Goal: Task Accomplishment & Management: Complete application form

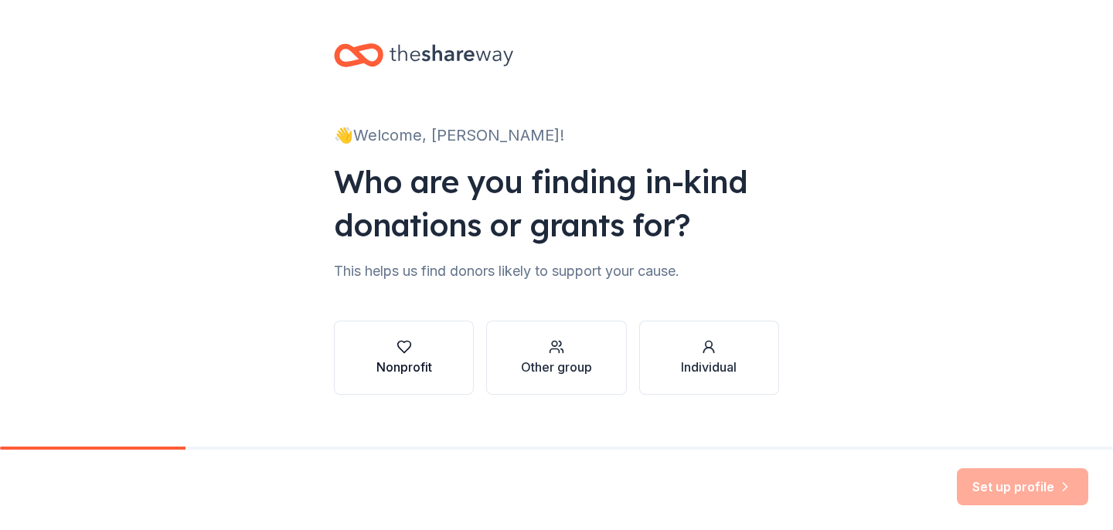
click at [416, 365] on div "Nonprofit" at bounding box center [404, 367] width 56 height 19
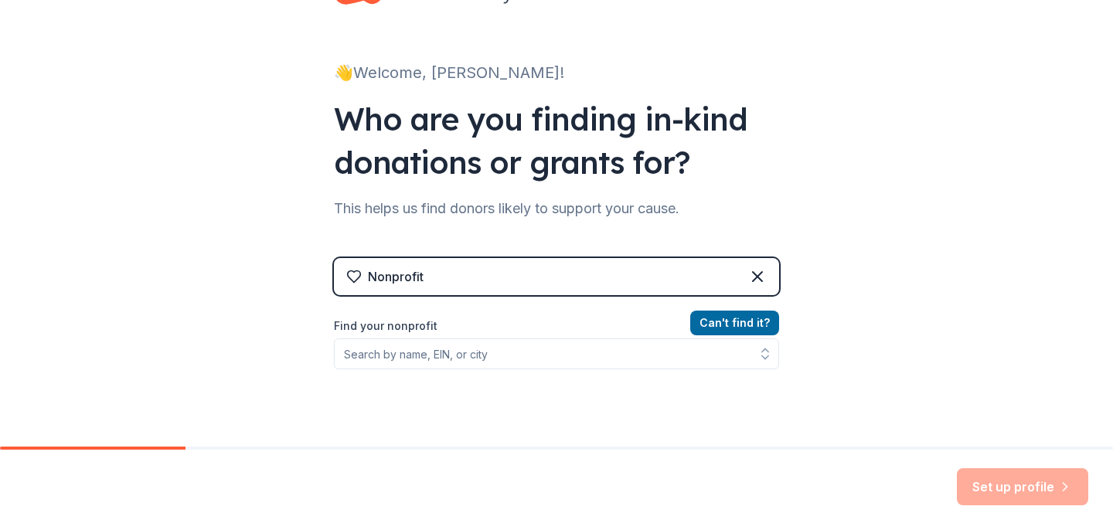
scroll to position [63, 0]
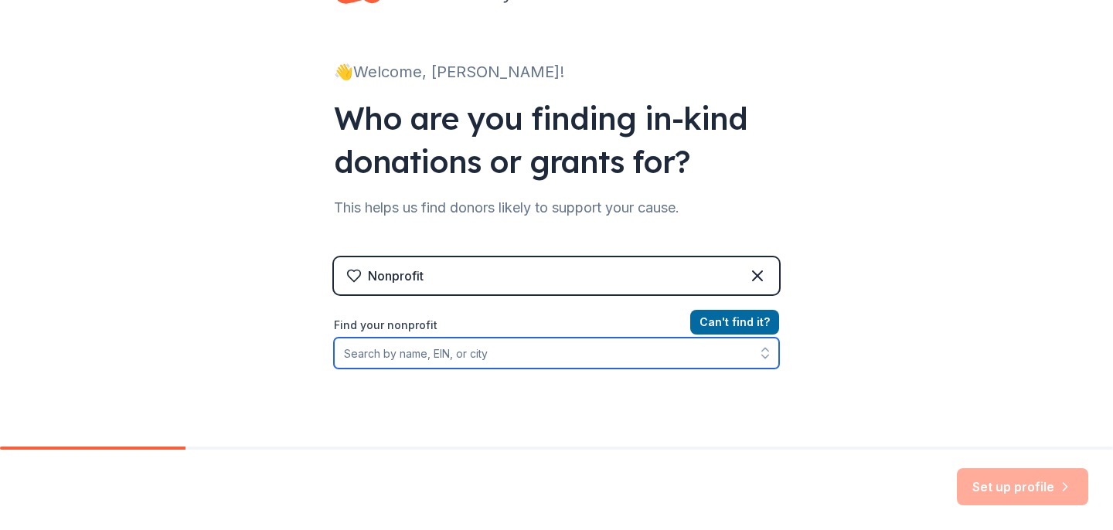
click at [547, 357] on input "Find your nonprofit" at bounding box center [556, 353] width 445 height 31
type input "urbandale united"
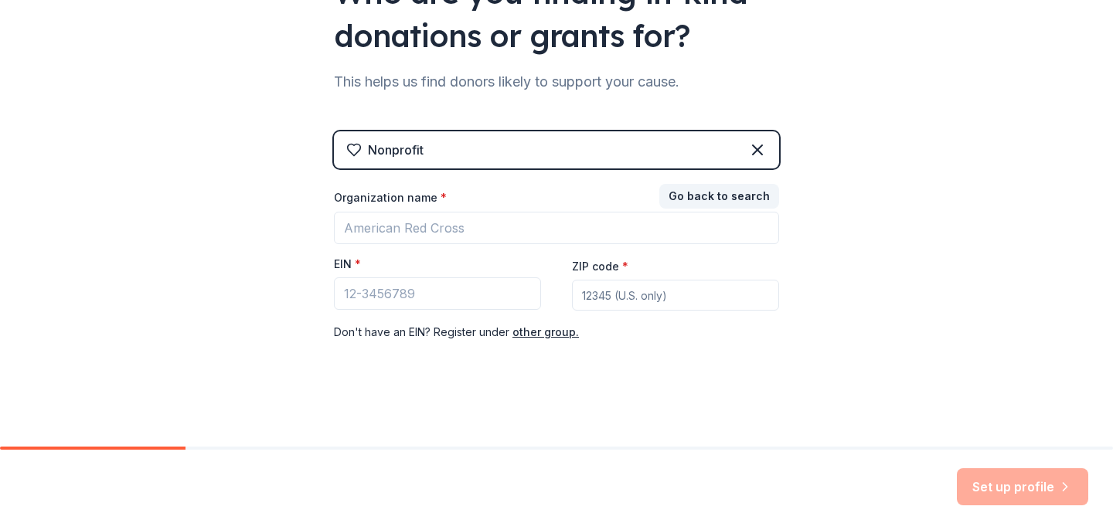
scroll to position [189, 0]
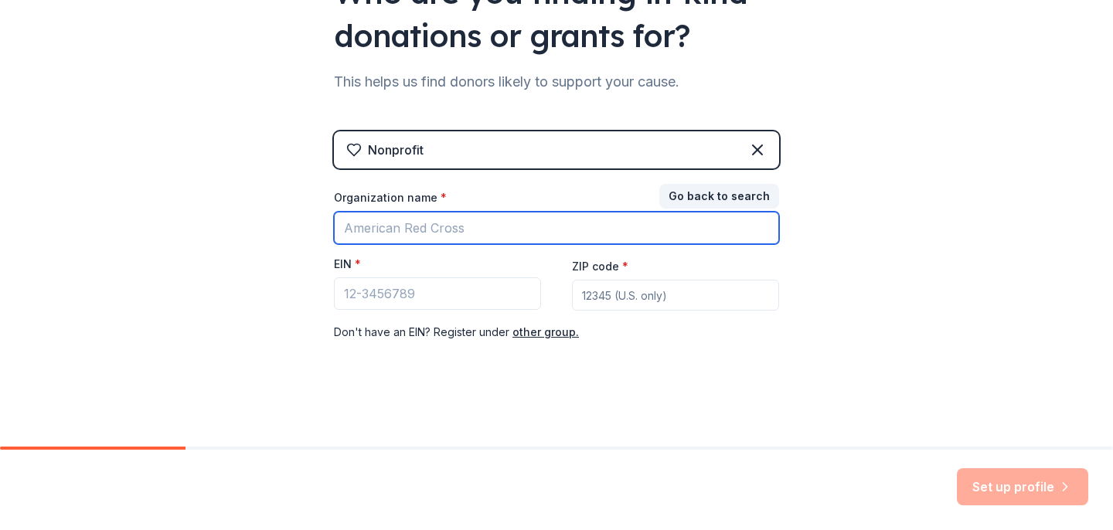
click at [489, 226] on input "Organization name *" at bounding box center [556, 228] width 445 height 32
type input "u"
type input "Urbandale United"
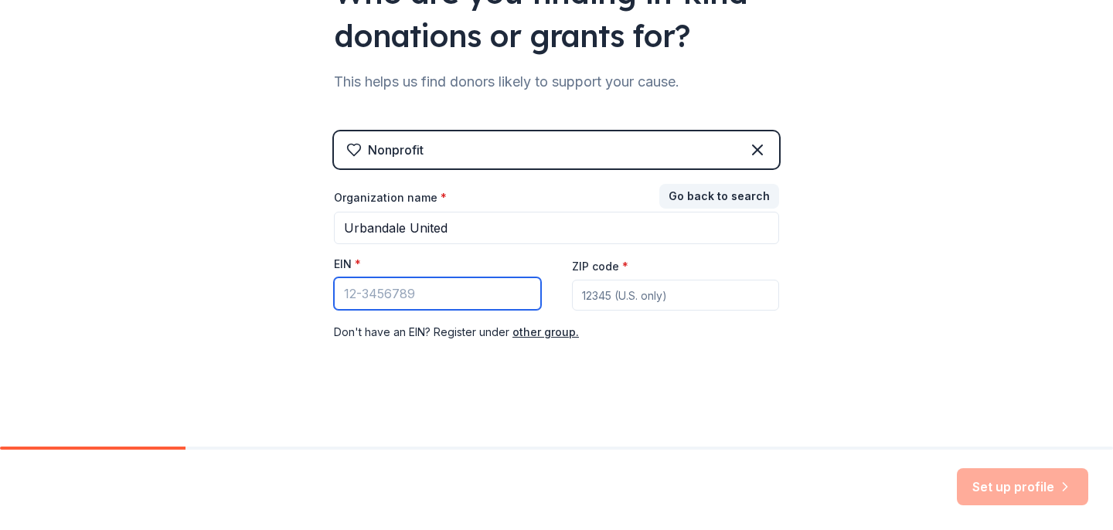
click at [433, 293] on input "EIN *" at bounding box center [437, 293] width 207 height 32
type input "33-1866392"
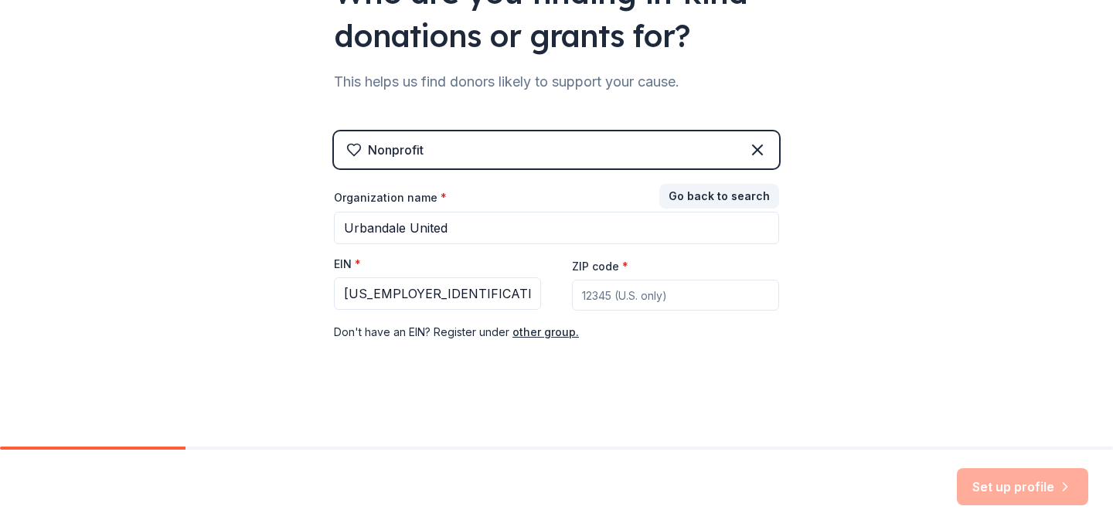
click at [636, 301] on input "ZIP code *" at bounding box center [675, 295] width 207 height 31
type input "75227"
click at [1013, 488] on button "Set up profile" at bounding box center [1022, 486] width 131 height 37
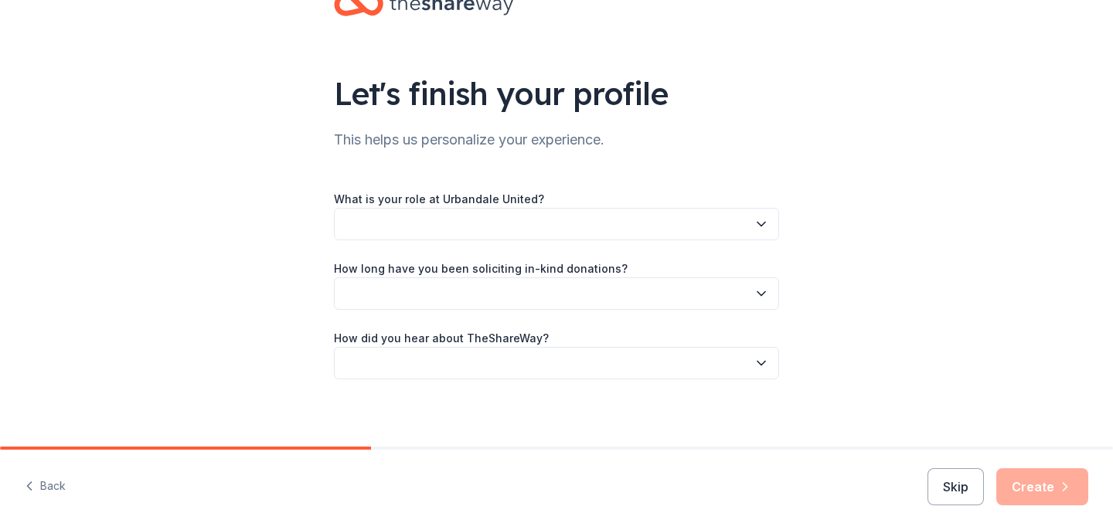
scroll to position [58, 0]
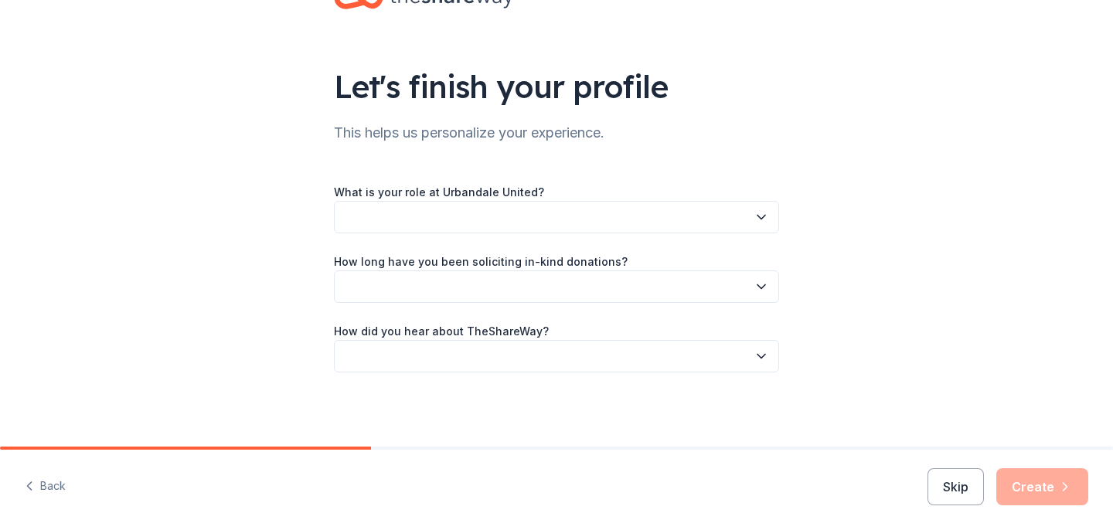
click at [727, 220] on button "button" at bounding box center [556, 217] width 445 height 32
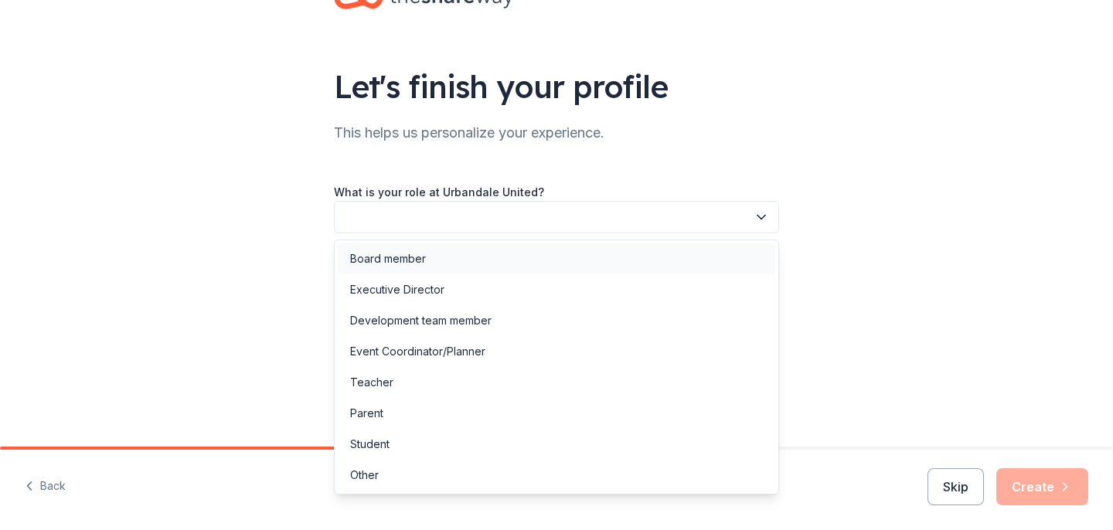
click at [441, 262] on div "Board member" at bounding box center [556, 258] width 437 height 31
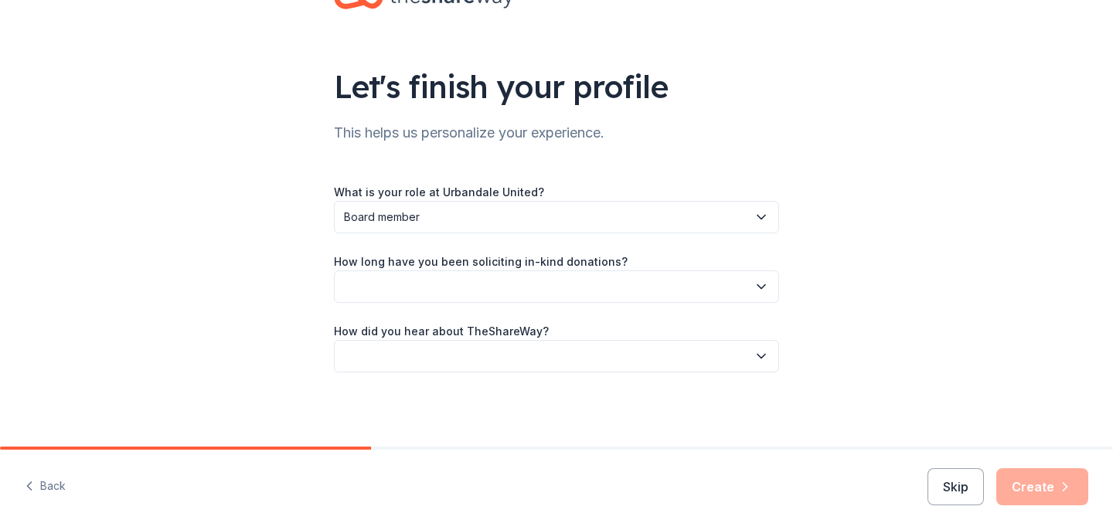
click at [761, 287] on icon "button" at bounding box center [761, 287] width 8 height 4
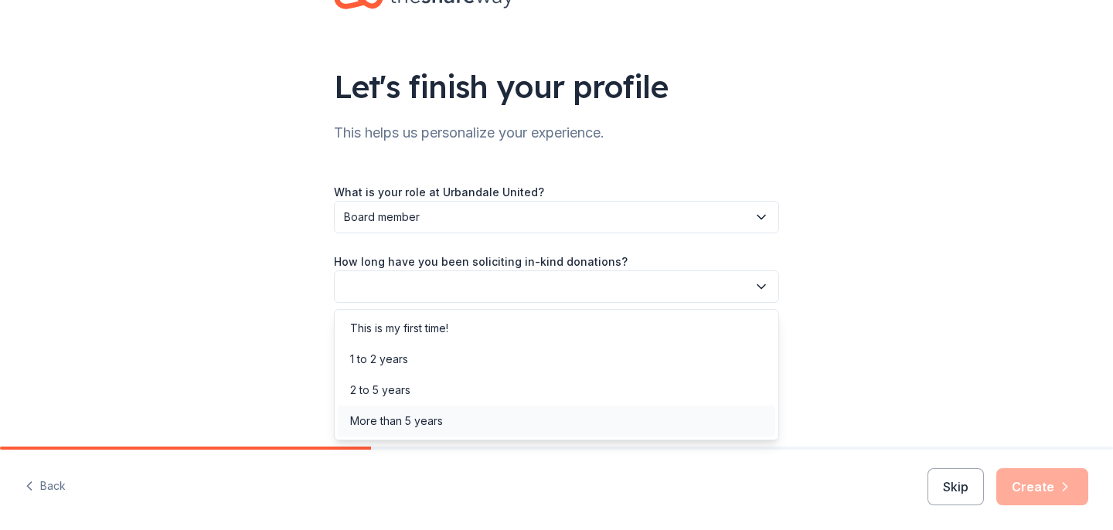
click at [591, 427] on div "More than 5 years" at bounding box center [556, 421] width 437 height 31
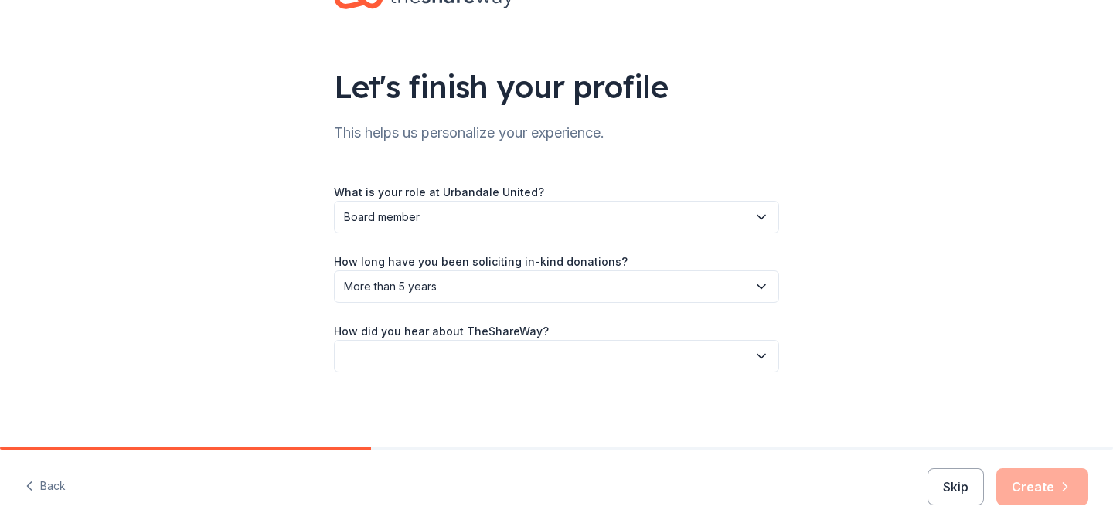
click at [756, 362] on icon "button" at bounding box center [760, 355] width 15 height 15
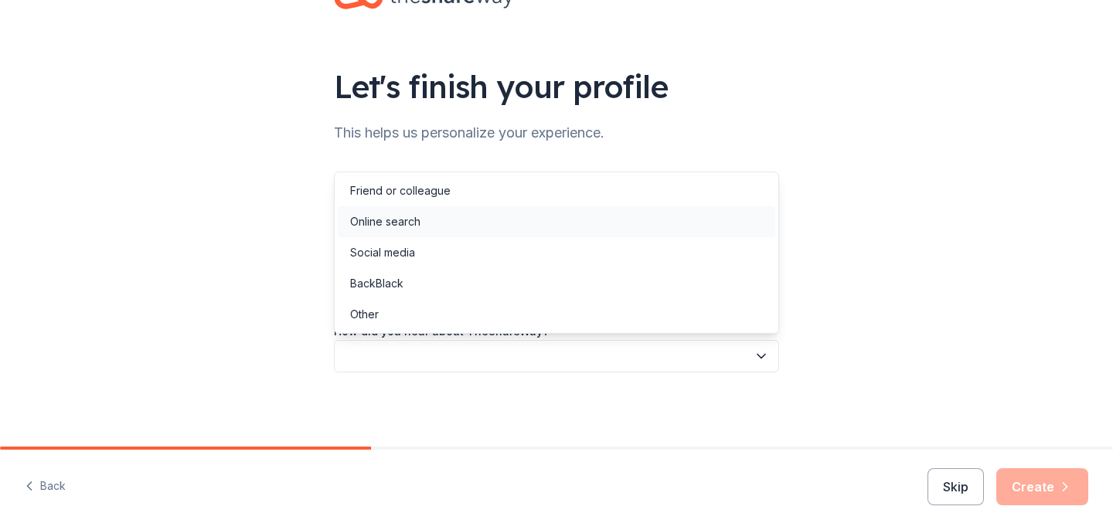
click at [526, 225] on div "Online search" at bounding box center [556, 221] width 437 height 31
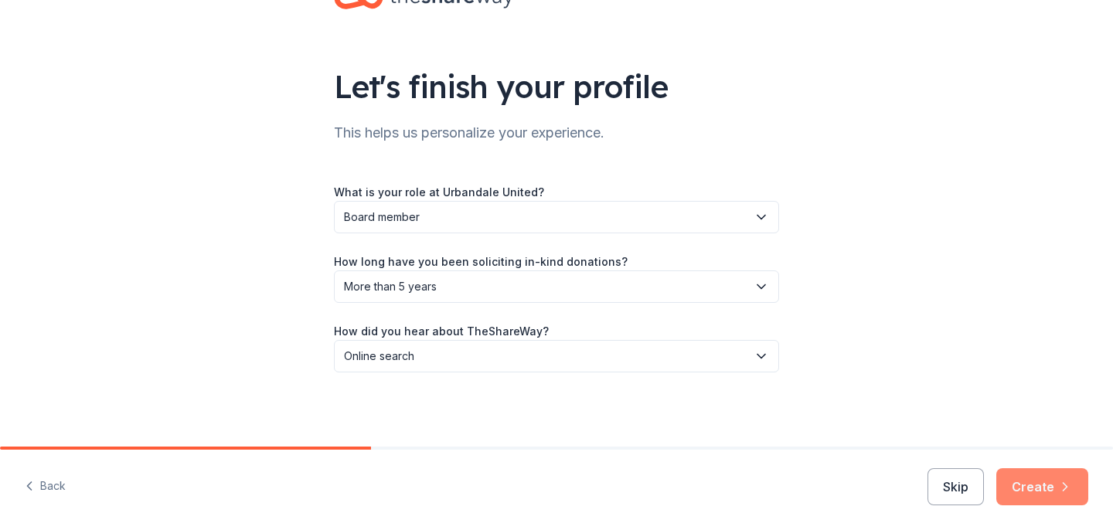
click at [1034, 492] on button "Create" at bounding box center [1042, 486] width 92 height 37
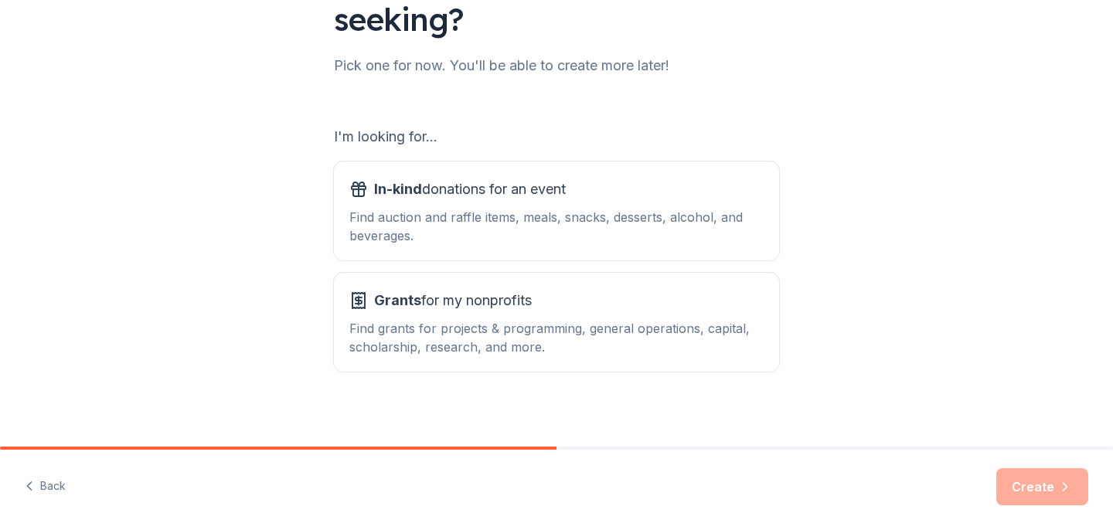
scroll to position [177, 0]
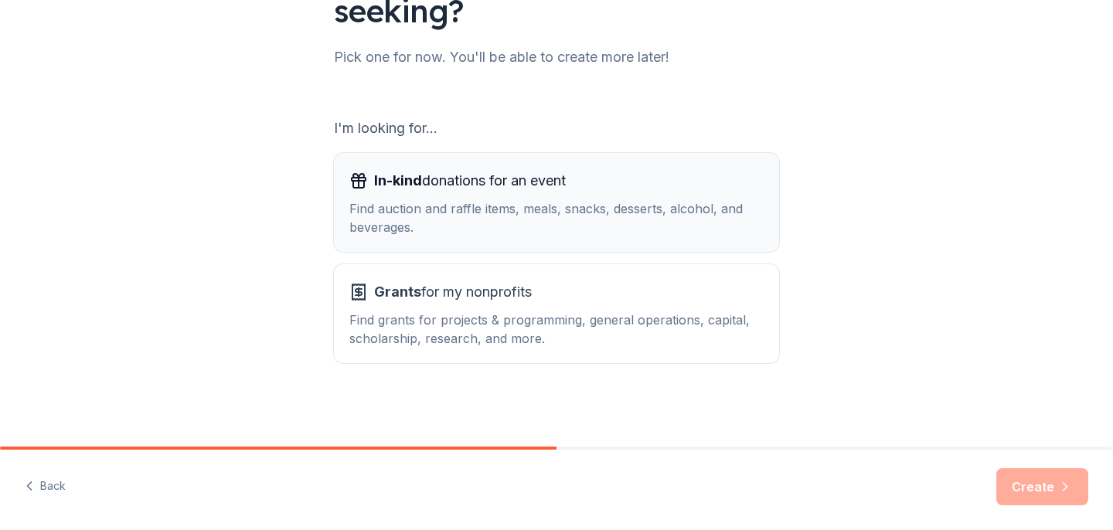
click at [485, 220] on div "Find auction and raffle items, meals, snacks, desserts, alcohol, and beverages." at bounding box center [556, 217] width 414 height 37
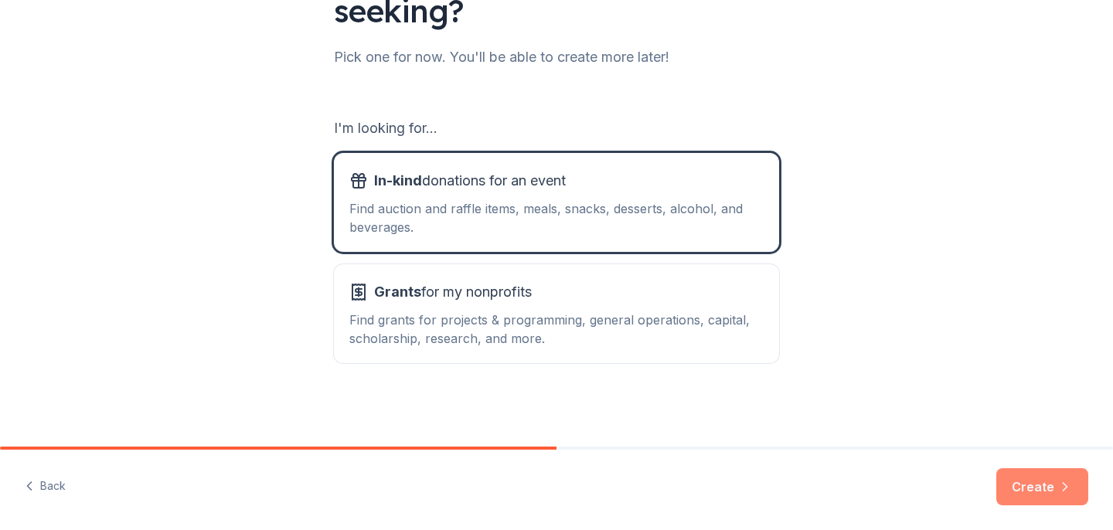
click at [1040, 497] on button "Create" at bounding box center [1042, 486] width 92 height 37
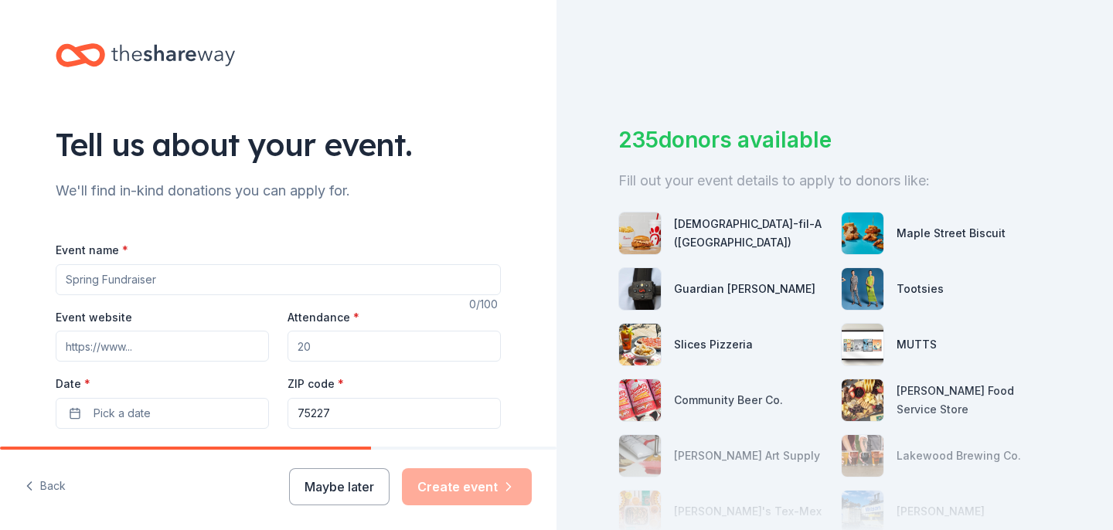
click at [114, 278] on input "Event name *" at bounding box center [278, 279] width 445 height 31
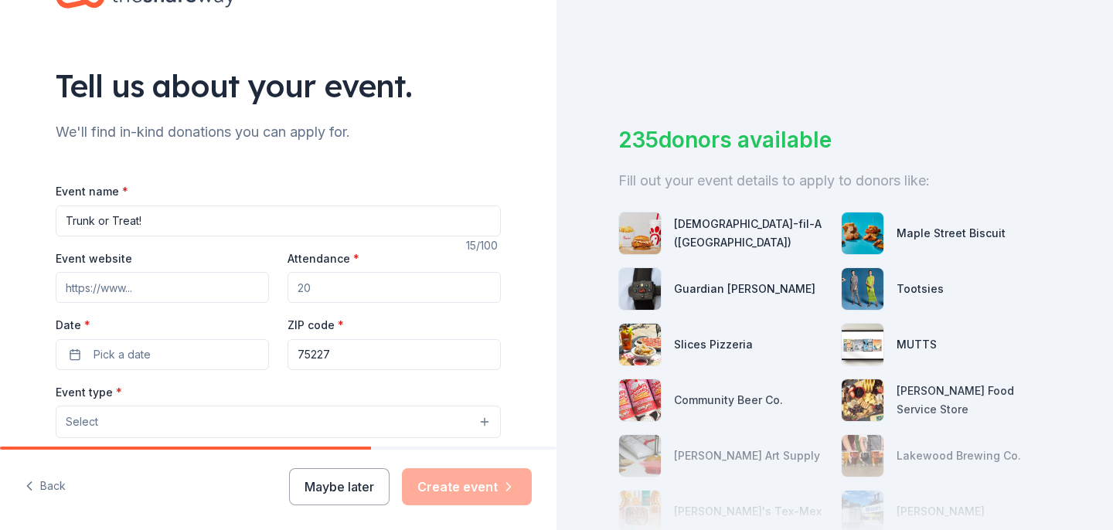
scroll to position [80, 0]
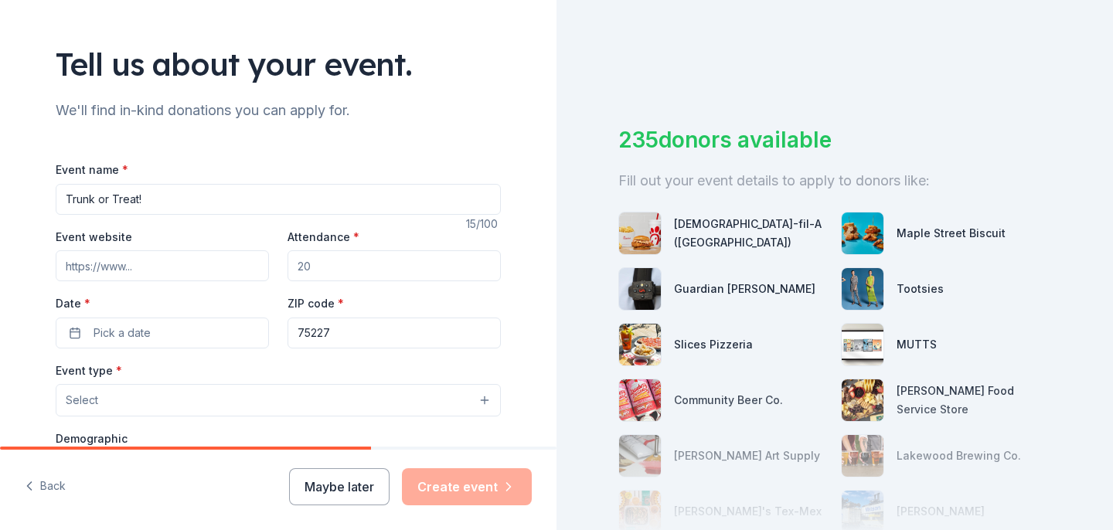
type input "Trunk or Treat!"
click at [158, 265] on input "Event website" at bounding box center [162, 265] width 213 height 31
click at [364, 257] on input "Attendance *" at bounding box center [393, 265] width 213 height 31
type input "100"
click at [199, 270] on input "Event website" at bounding box center [162, 265] width 213 height 31
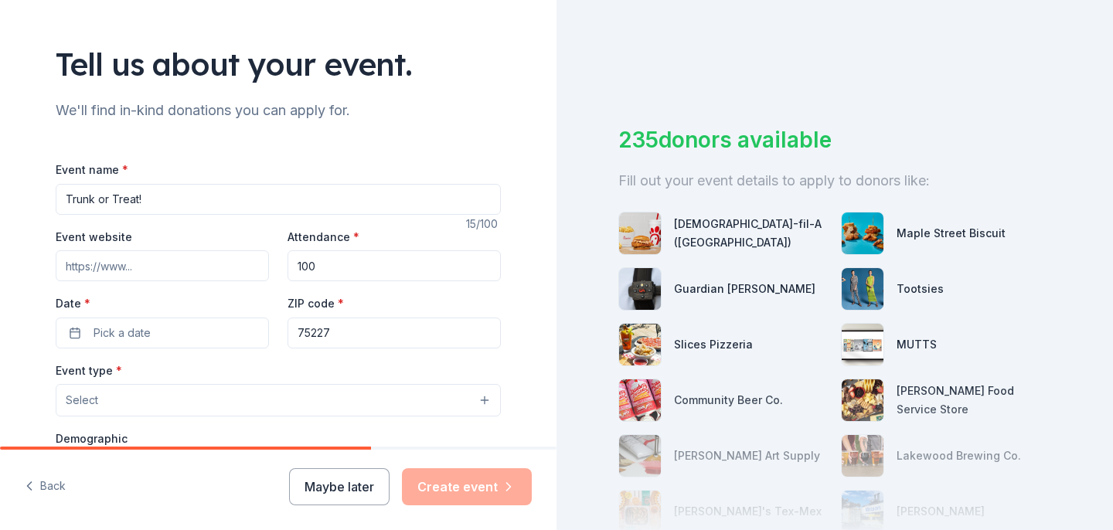
scroll to position [127, 0]
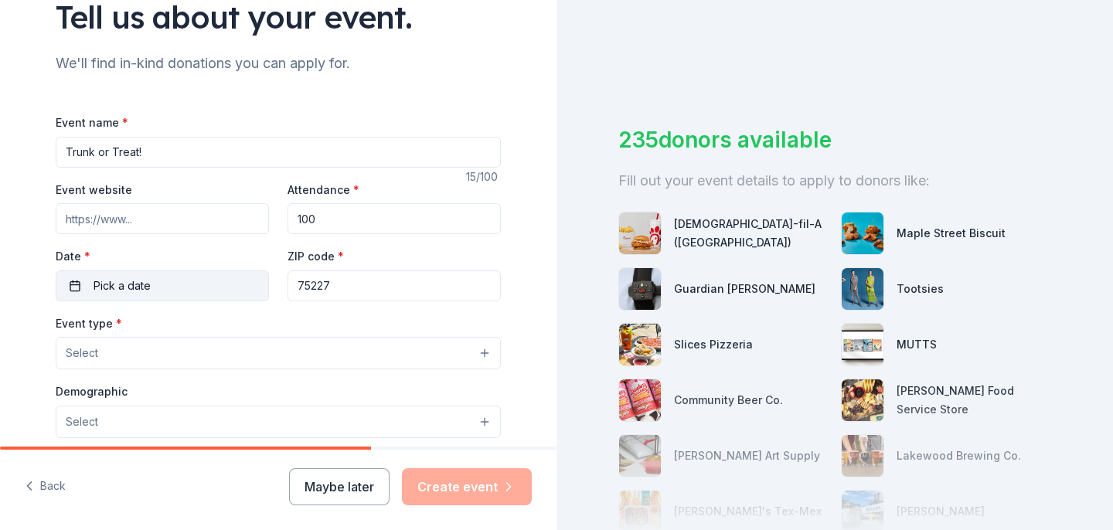
click at [147, 290] on span "Pick a date" at bounding box center [121, 286] width 57 height 19
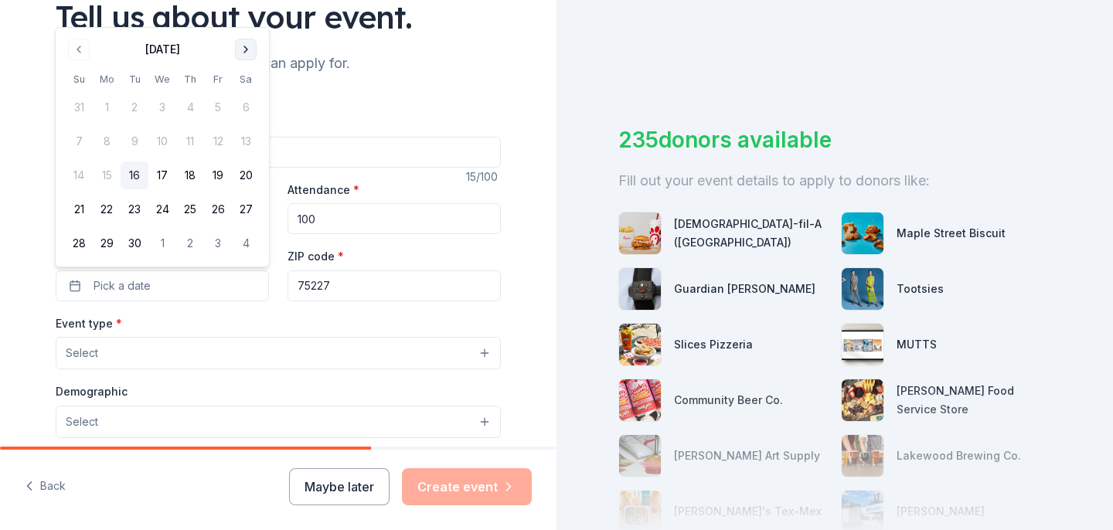
click at [246, 51] on button "Go to next month" at bounding box center [246, 50] width 22 height 22
click at [248, 212] on button "25" at bounding box center [246, 209] width 28 height 28
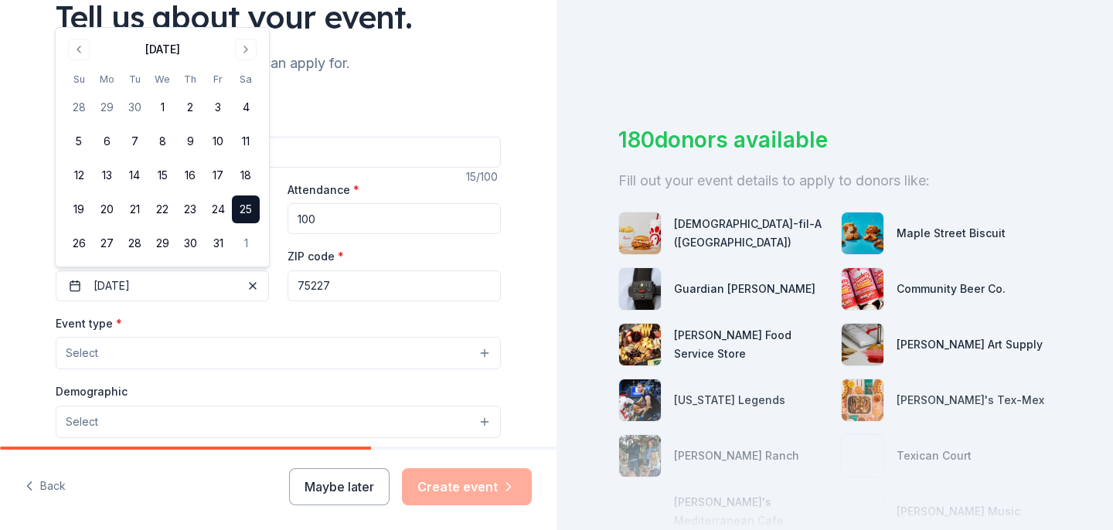
click at [190, 363] on button "Select" at bounding box center [278, 353] width 445 height 32
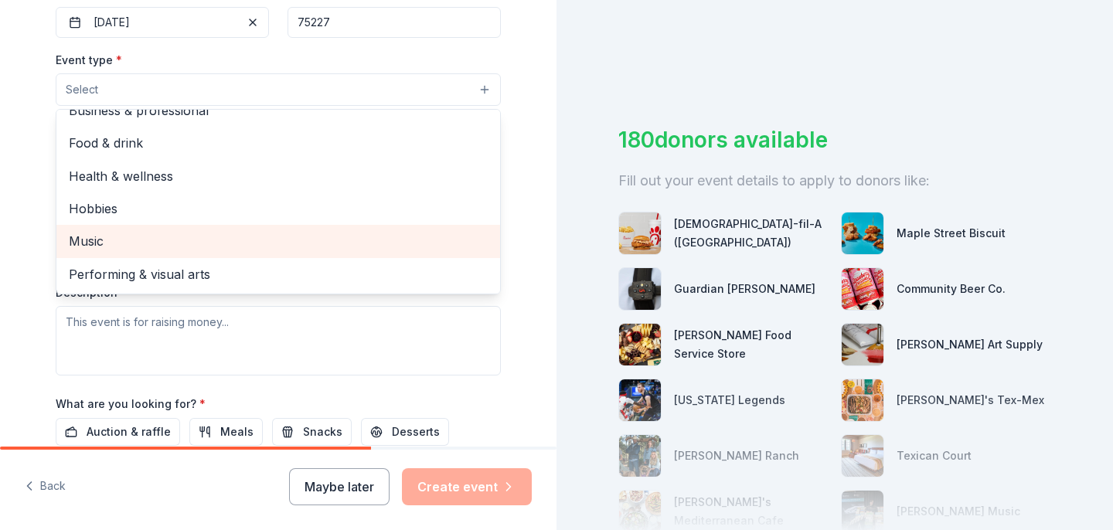
scroll to position [0, 0]
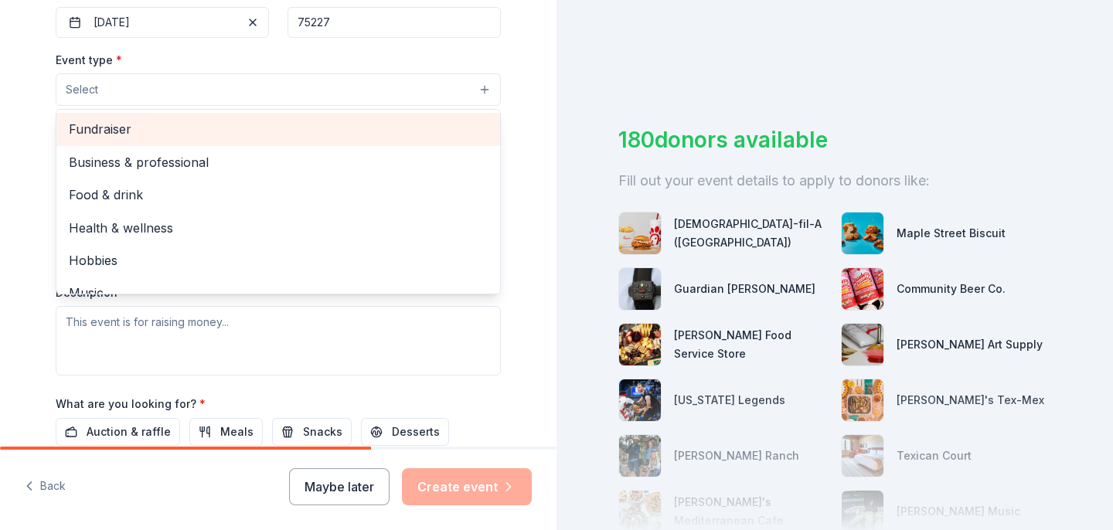
click at [144, 132] on span "Fundraiser" at bounding box center [278, 129] width 419 height 20
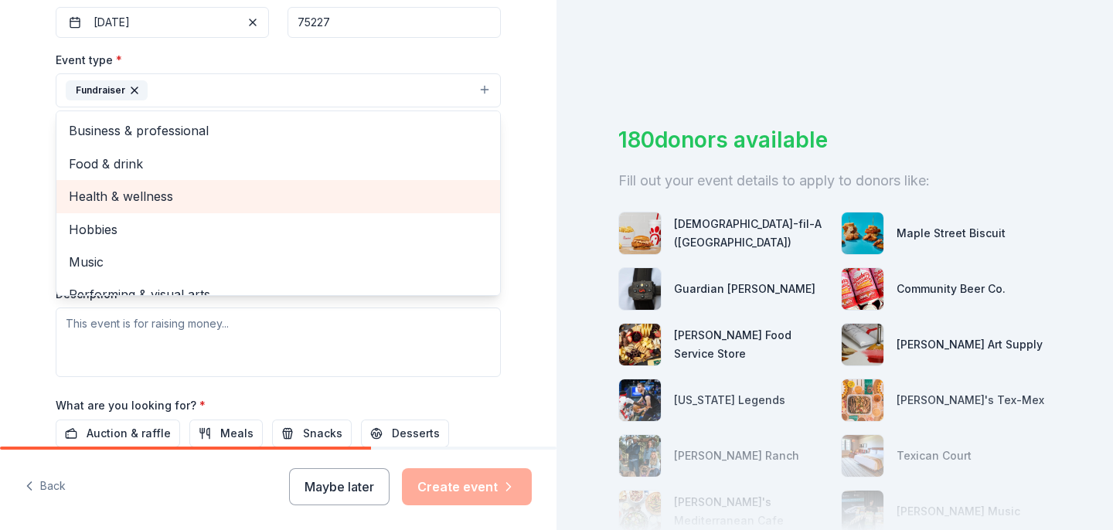
scroll to position [19, 0]
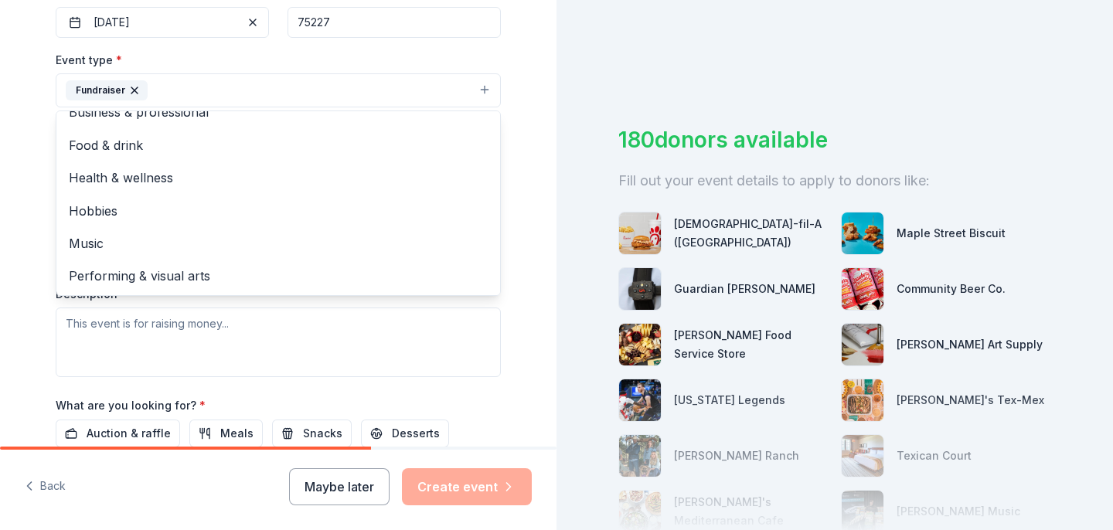
click at [15, 221] on div "Tell us about your event. We'll find in-kind donations you can apply for. Event…" at bounding box center [278, 124] width 556 height 1030
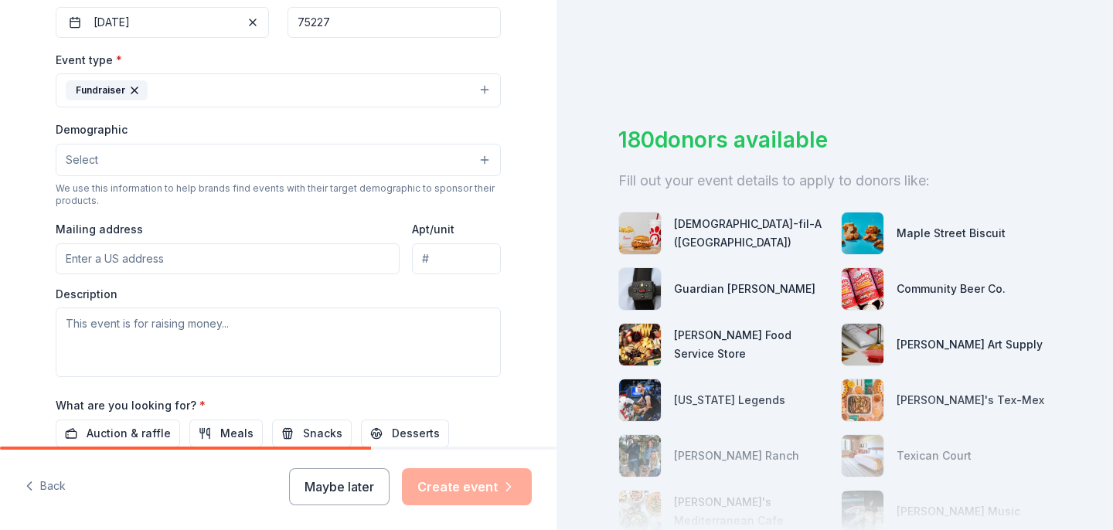
click at [207, 83] on button "Fundraiser" at bounding box center [278, 90] width 445 height 34
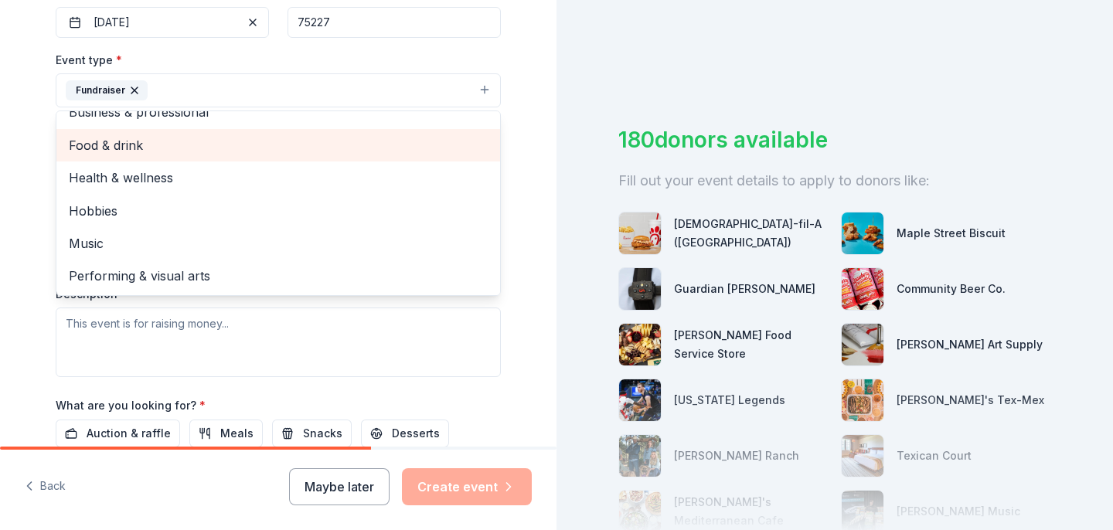
click at [216, 142] on span "Food & drink" at bounding box center [278, 145] width 419 height 20
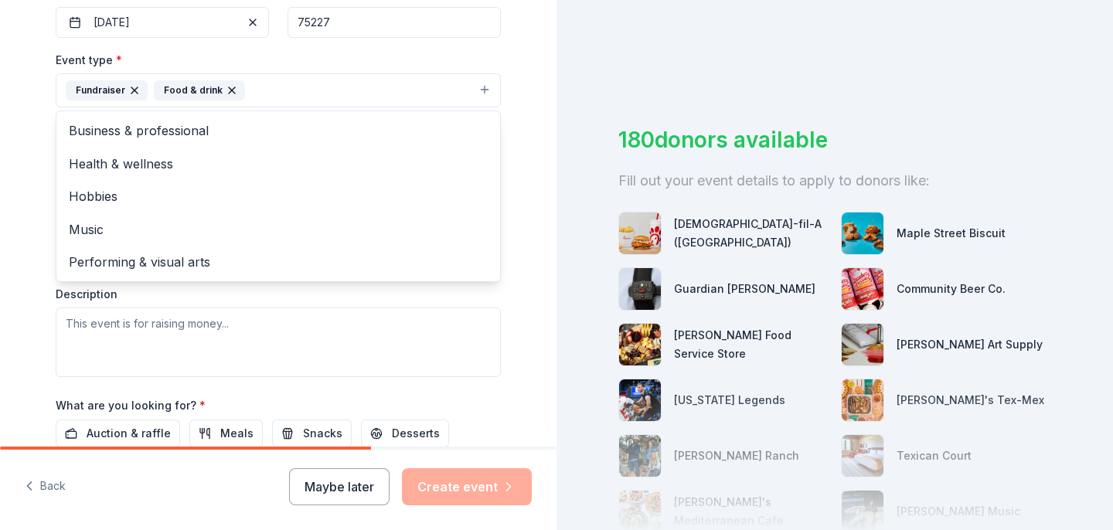
click at [0, 229] on div "Tell us about your event. We'll find in-kind donations you can apply for. Event…" at bounding box center [278, 124] width 556 height 1030
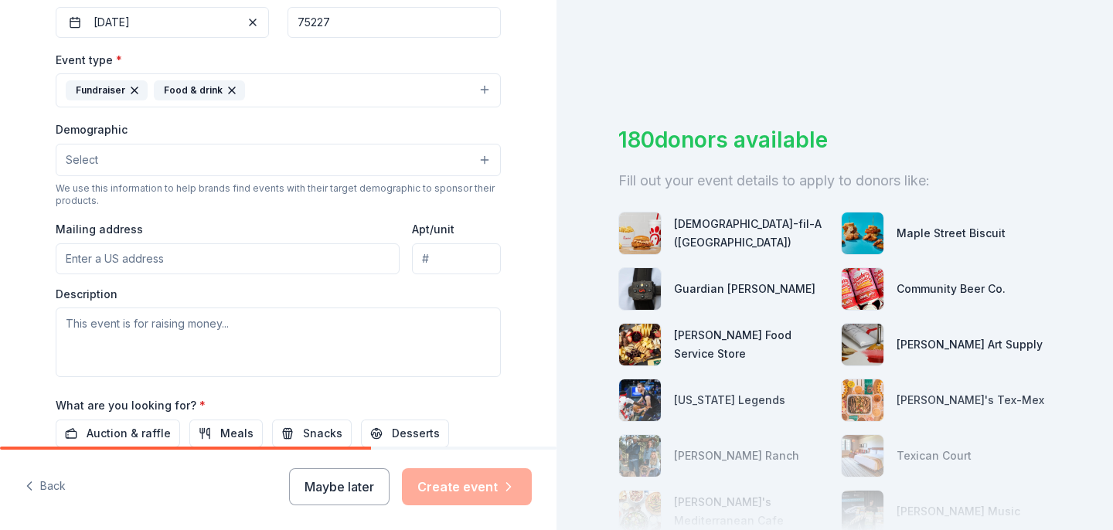
click at [247, 162] on button "Select" at bounding box center [278, 160] width 445 height 32
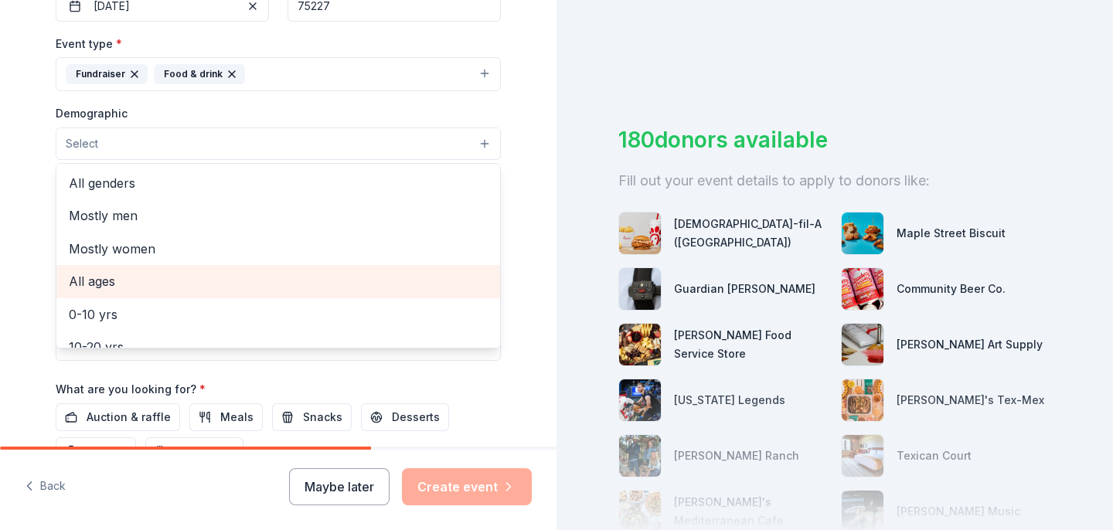
click at [329, 280] on span "All ages" at bounding box center [278, 281] width 419 height 20
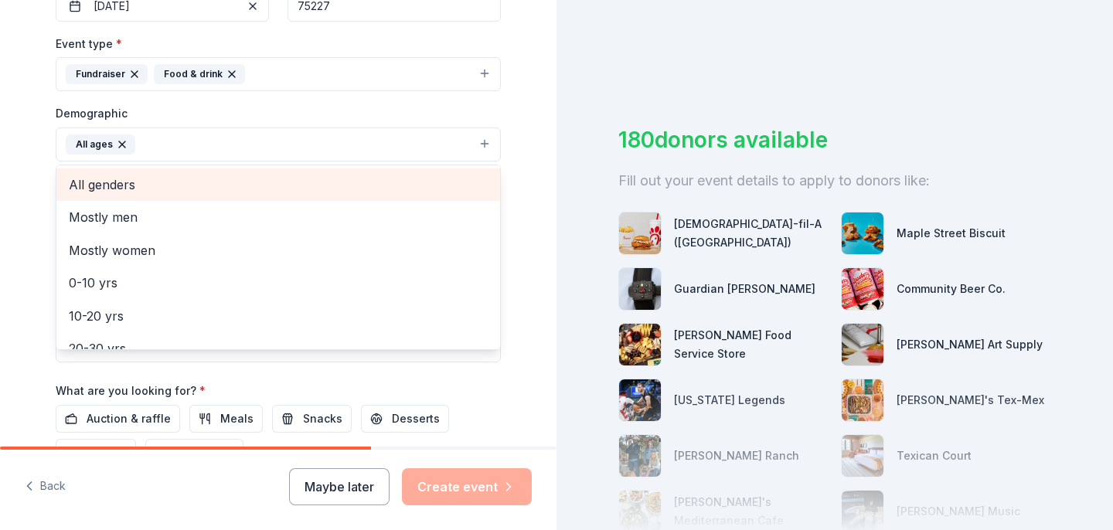
click at [324, 192] on span "All genders" at bounding box center [278, 185] width 419 height 20
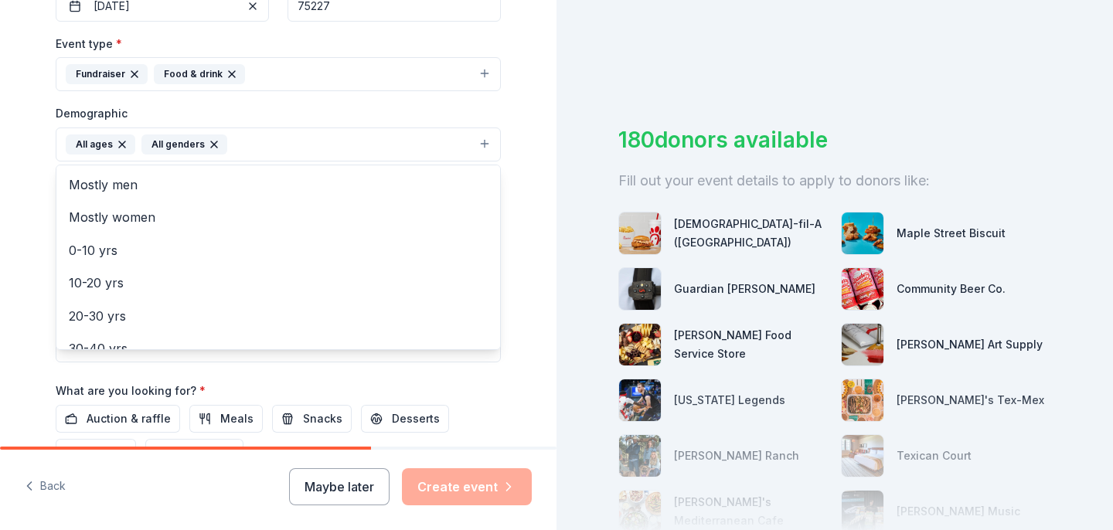
click at [9, 240] on div "Tell us about your event. We'll find in-kind donations you can apply for. Event…" at bounding box center [278, 108] width 556 height 1031
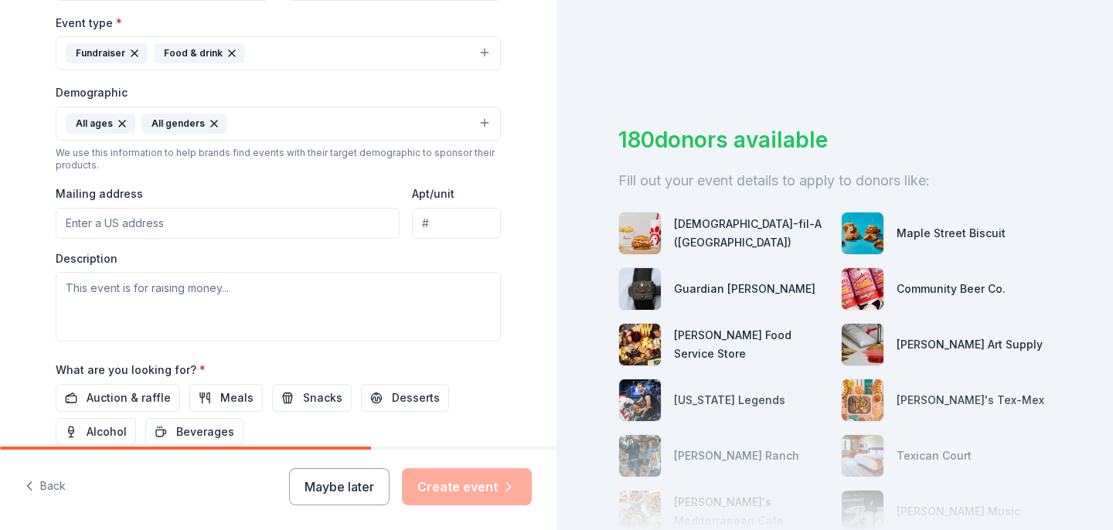
scroll to position [442, 0]
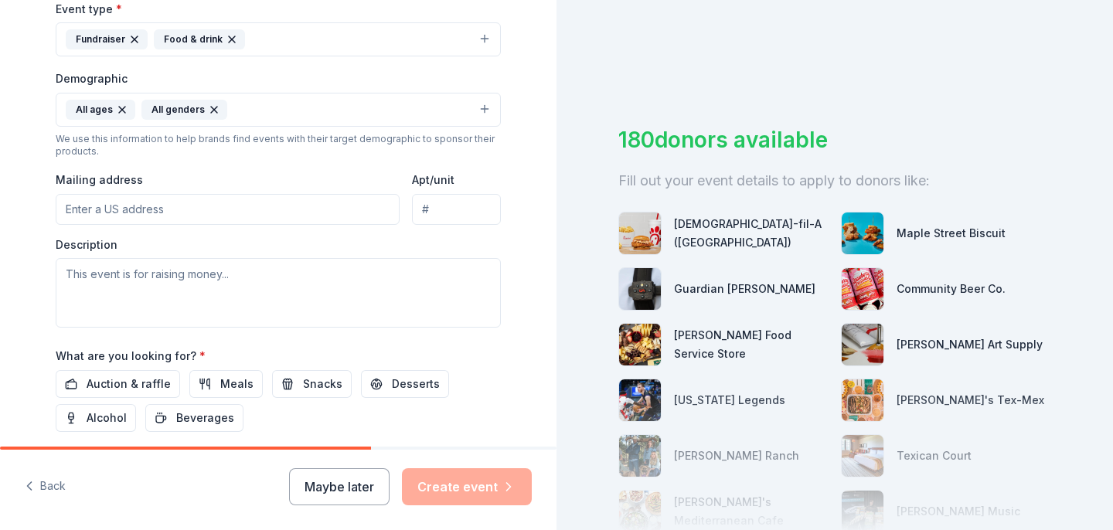
click at [486, 107] on button "All ages All genders" at bounding box center [278, 110] width 445 height 34
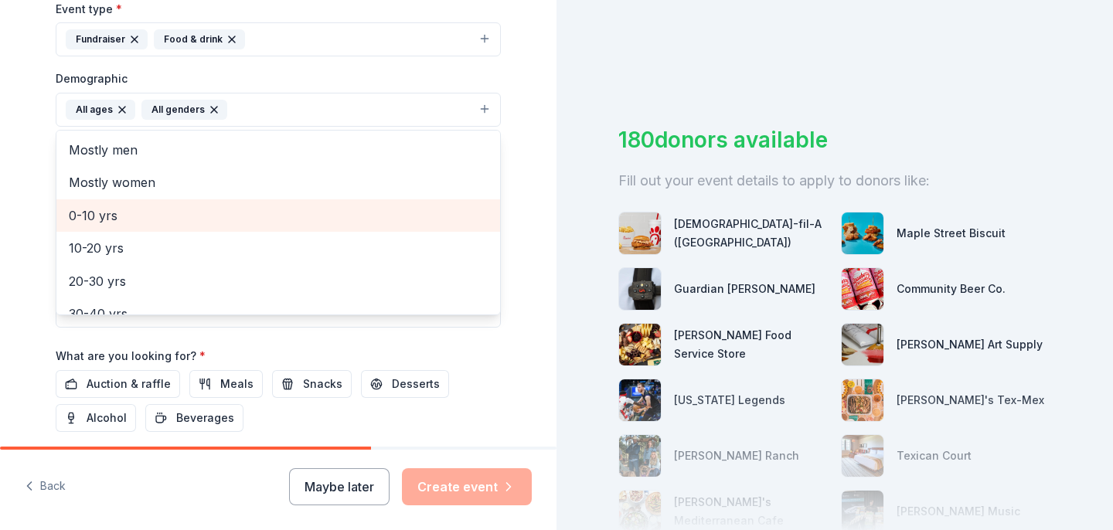
click at [257, 213] on span "0-10 yrs" at bounding box center [278, 216] width 419 height 20
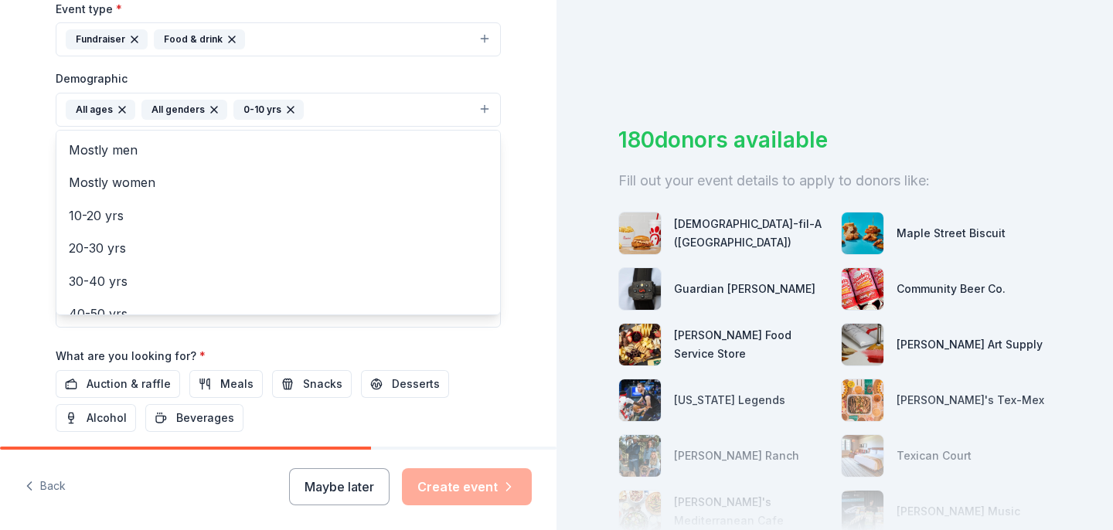
click at [0, 229] on div "Tell us about your event. We'll find in-kind donations you can apply for. Event…" at bounding box center [278, 73] width 556 height 1031
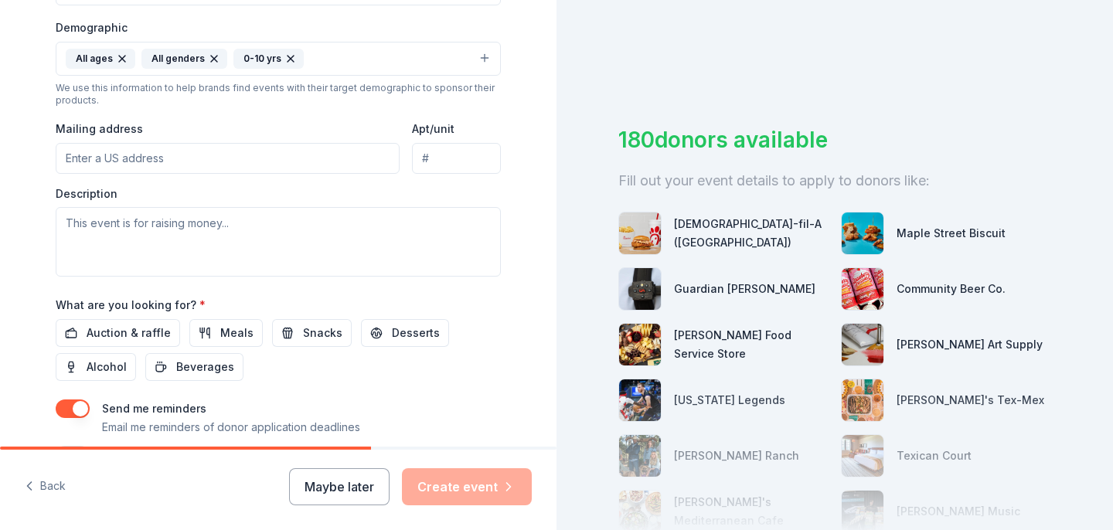
scroll to position [494, 0]
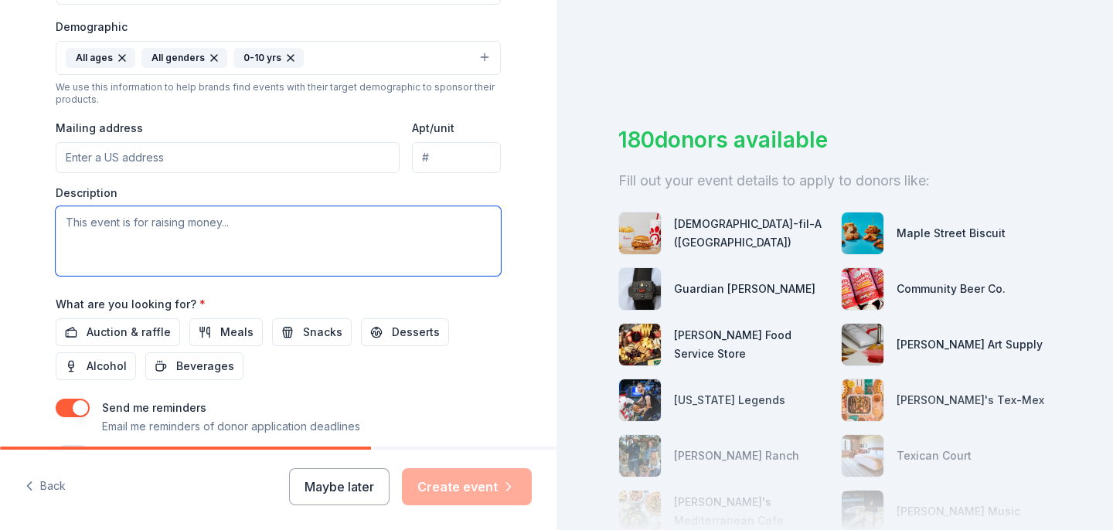
click at [212, 220] on textarea at bounding box center [278, 241] width 445 height 70
type textarea "W"
click at [312, 251] on textarea "In addition to giving back to our community, we will also be raising money for …" at bounding box center [278, 241] width 445 height 70
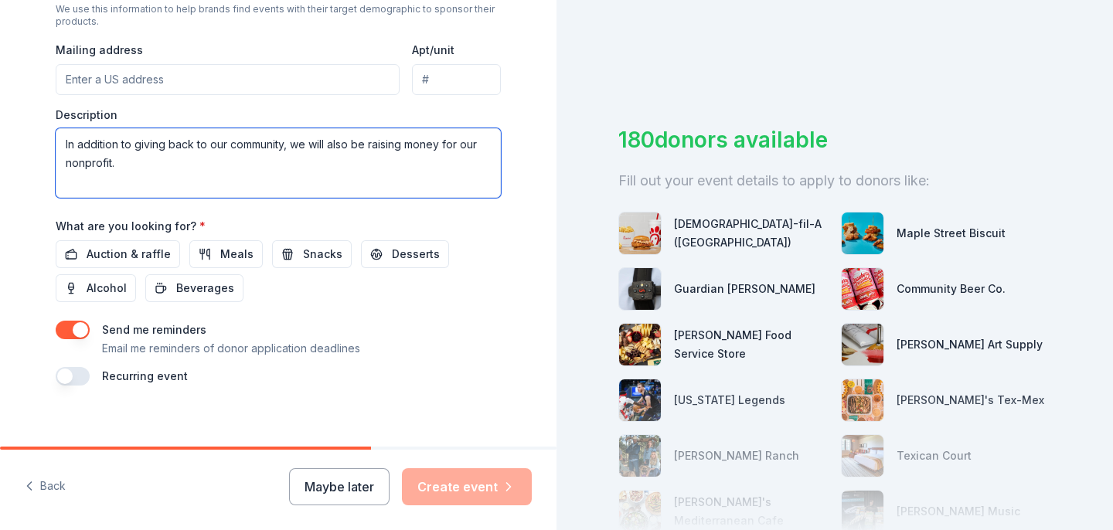
scroll to position [579, 0]
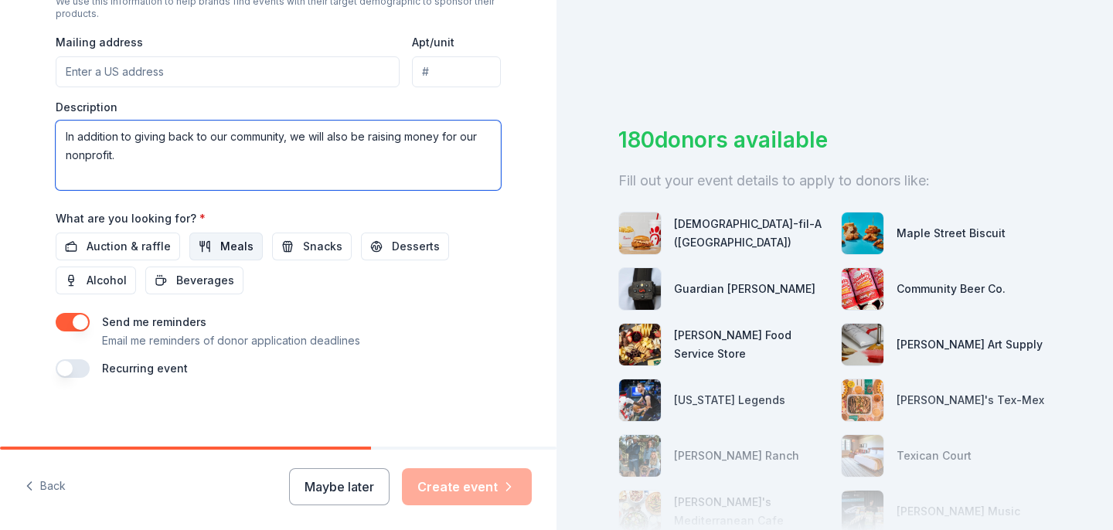
type textarea "In addition to giving back to our community, we will also be raising money for …"
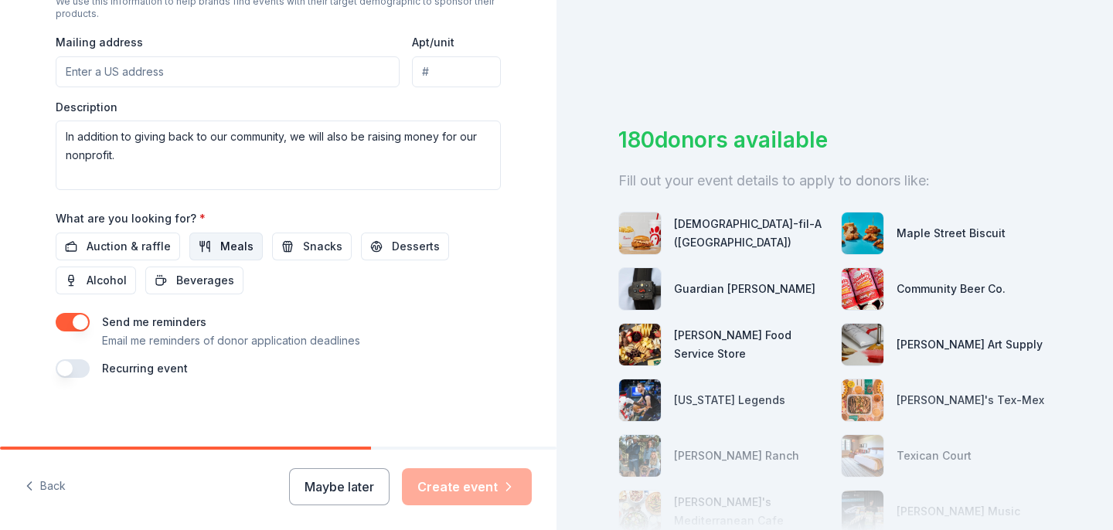
click at [226, 250] on span "Meals" at bounding box center [236, 246] width 33 height 19
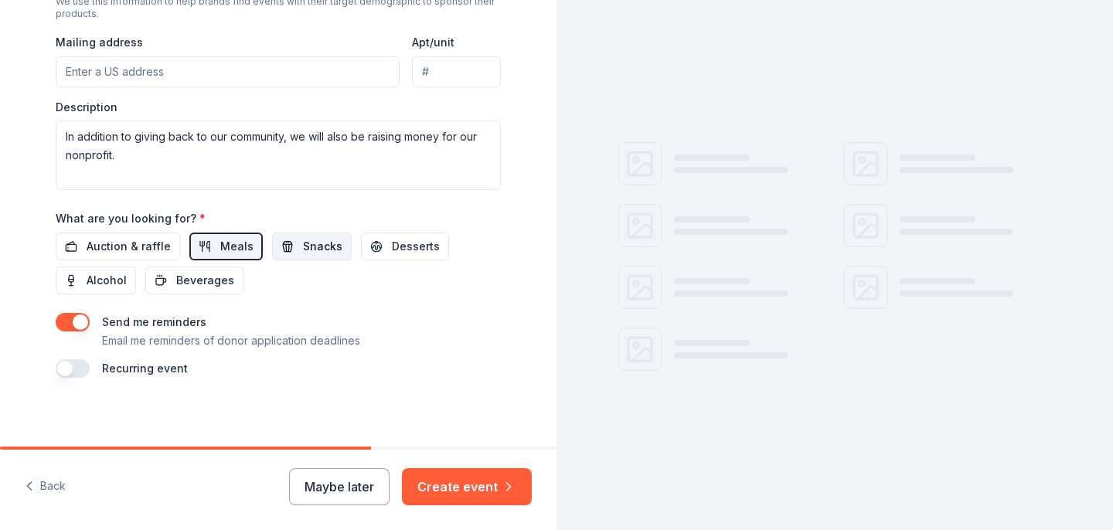
click at [308, 252] on span "Snacks" at bounding box center [322, 246] width 39 height 19
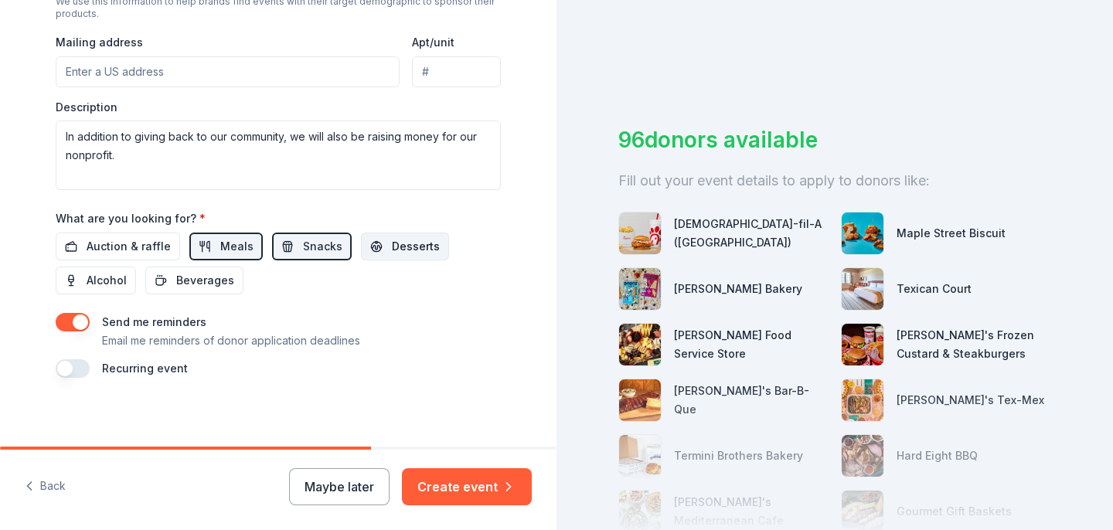
click at [403, 243] on span "Desserts" at bounding box center [416, 246] width 48 height 19
click at [203, 287] on span "Beverages" at bounding box center [205, 280] width 58 height 19
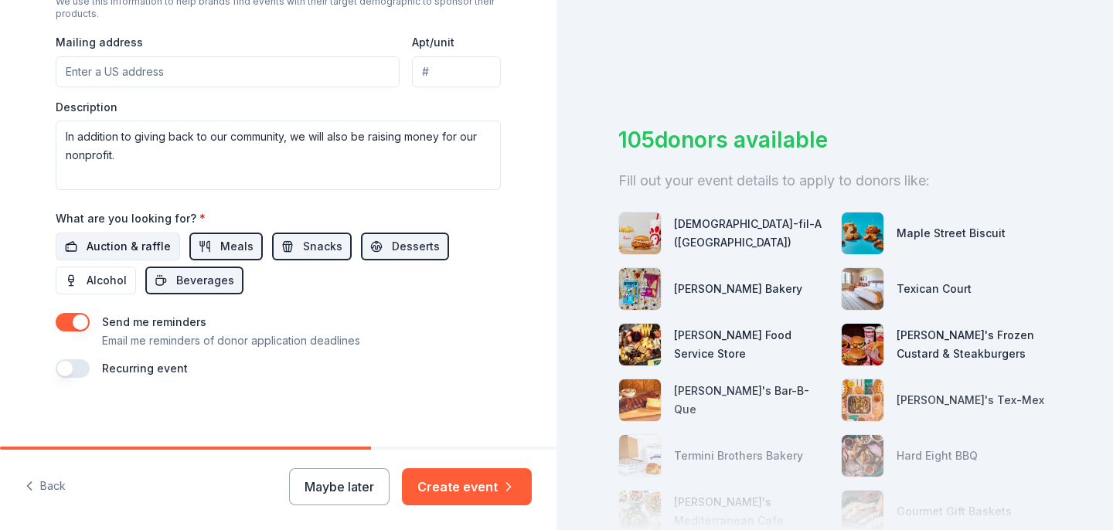
click at [144, 249] on span "Auction & raffle" at bounding box center [129, 246] width 84 height 19
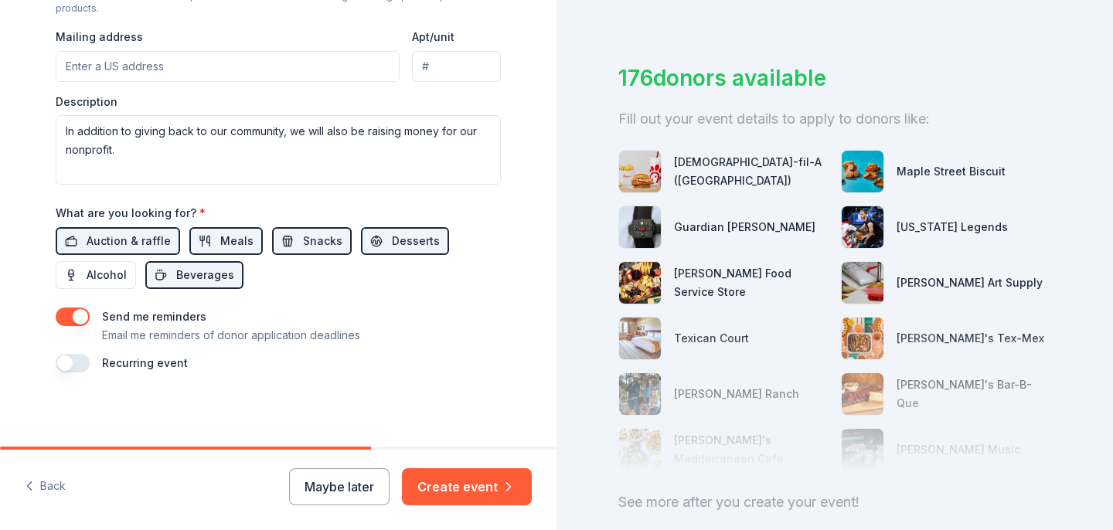
scroll to position [90, 0]
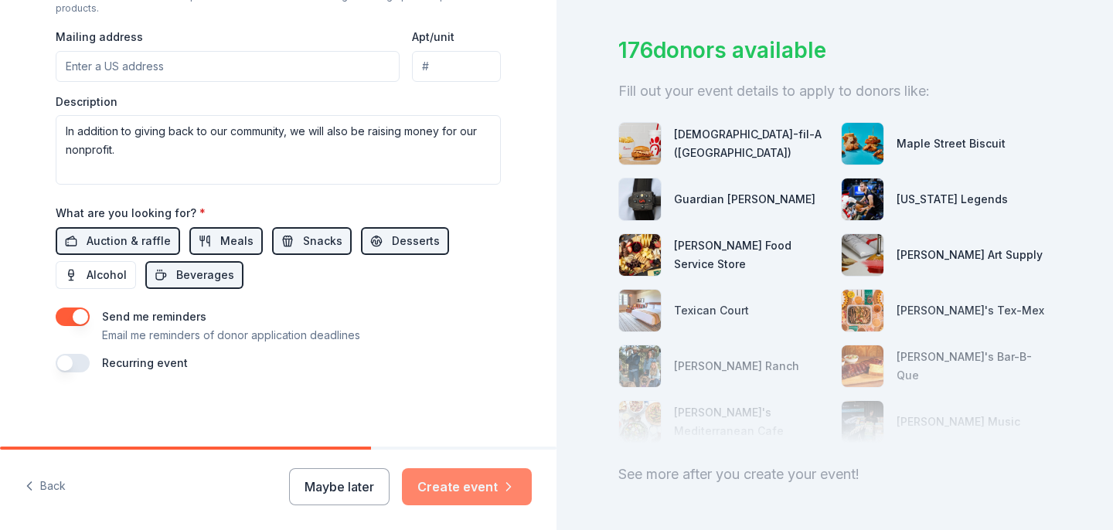
click at [466, 487] on button "Create event" at bounding box center [467, 486] width 130 height 37
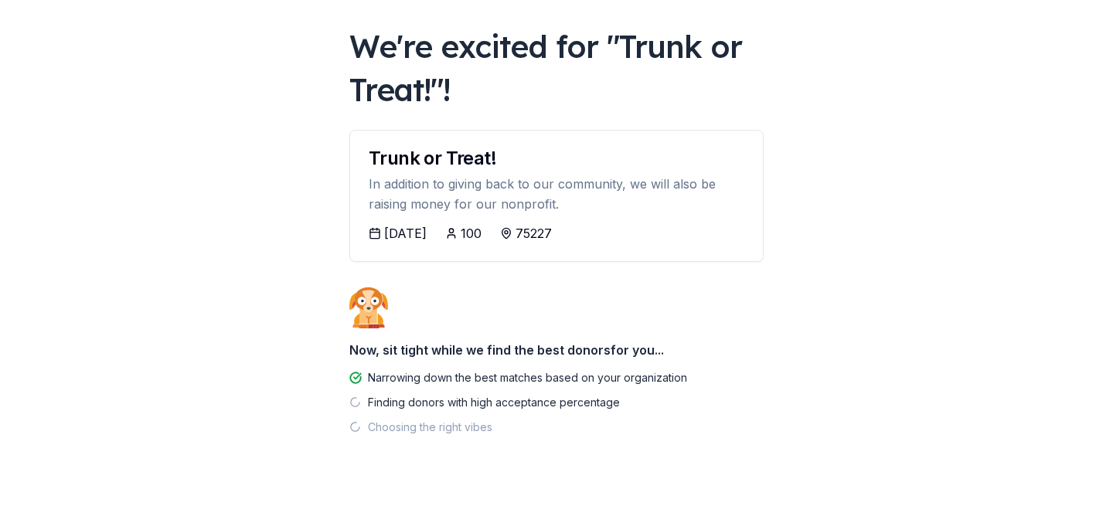
scroll to position [82, 0]
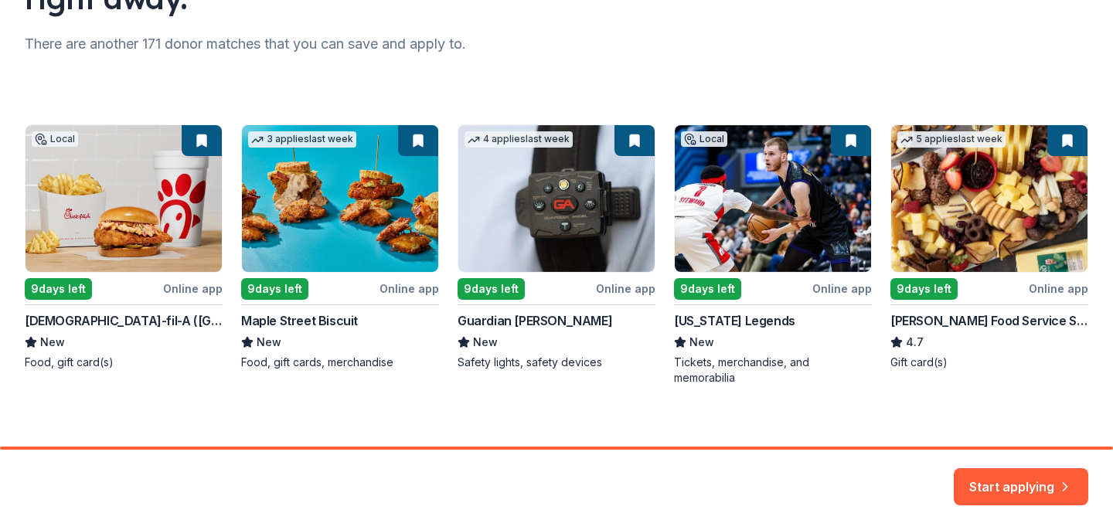
scroll to position [203, 0]
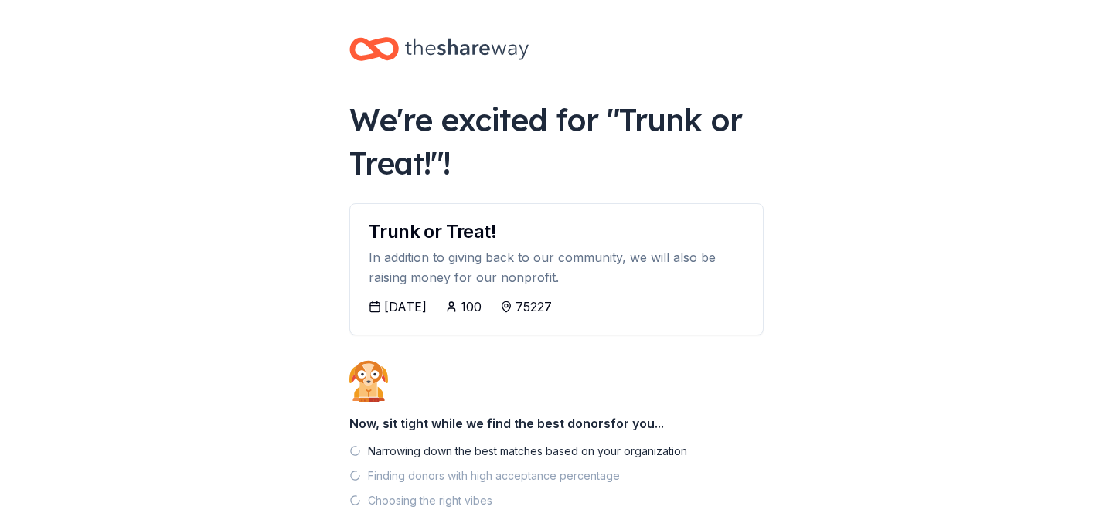
scroll to position [82, 0]
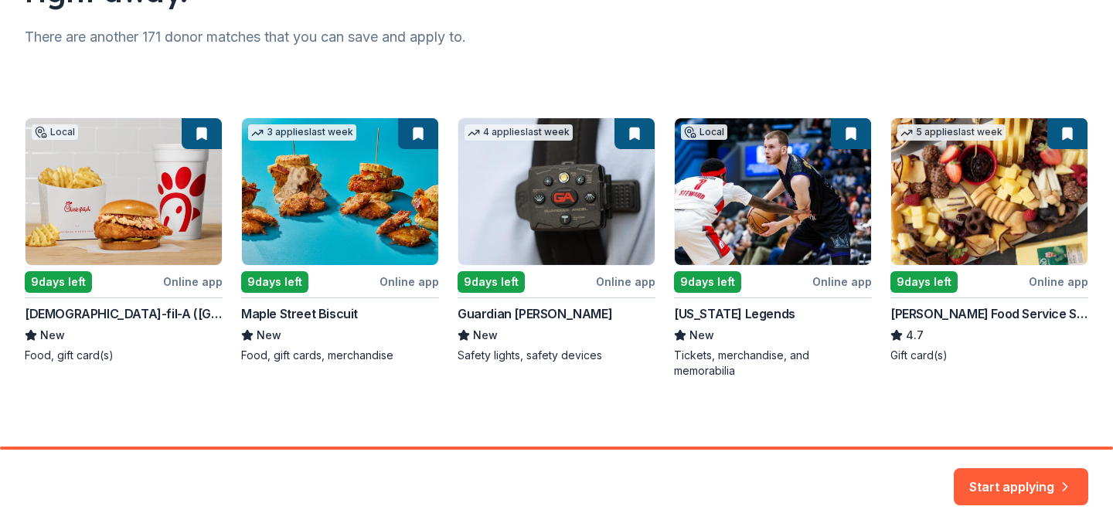
scroll to position [203, 0]
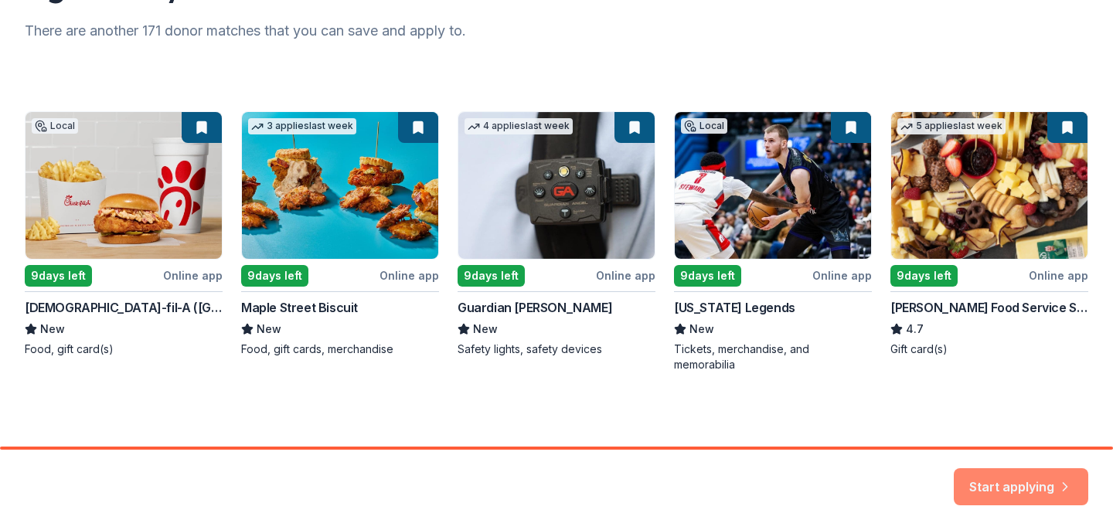
click at [1025, 482] on button "Start applying" at bounding box center [1020, 477] width 134 height 37
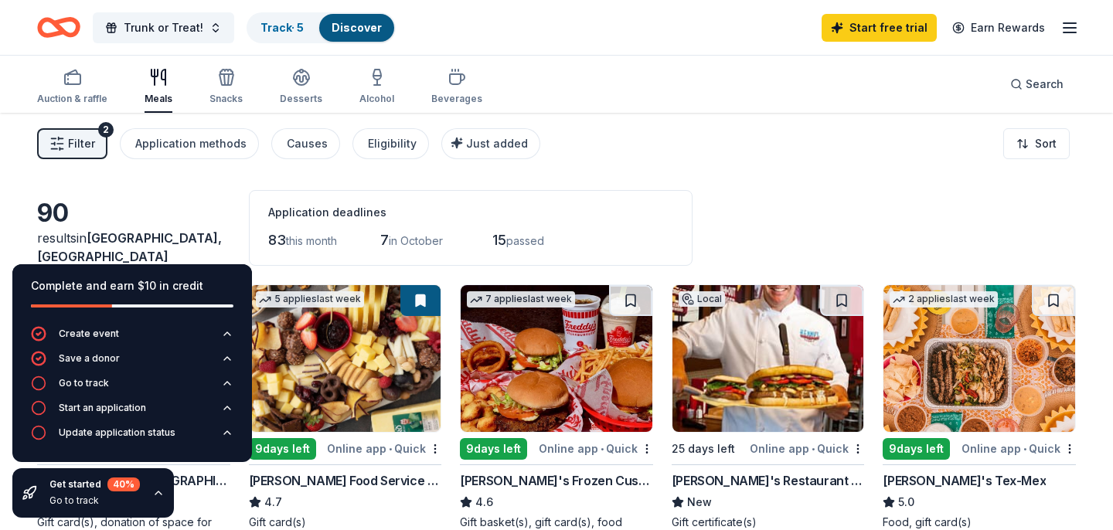
click at [875, 158] on div "Filter 2 Application methods Causes Eligibility Just added Sort" at bounding box center [556, 144] width 1113 height 62
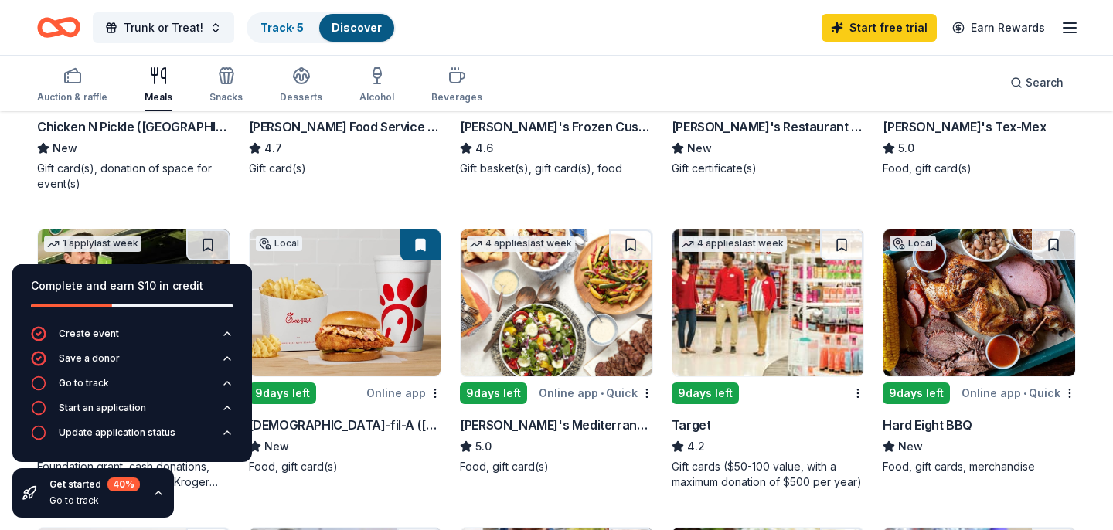
scroll to position [359, 0]
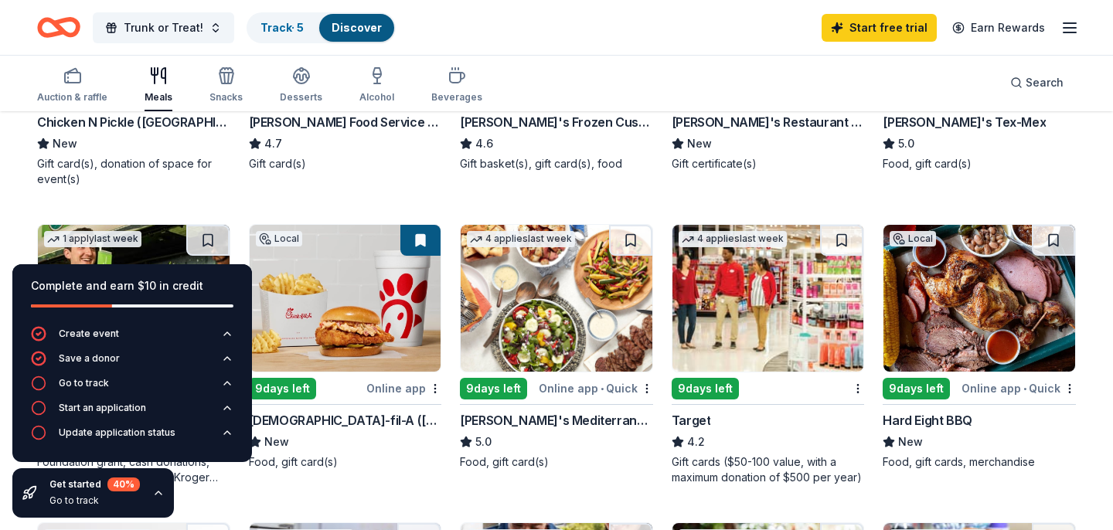
click at [158, 495] on icon "button" at bounding box center [158, 493] width 12 height 12
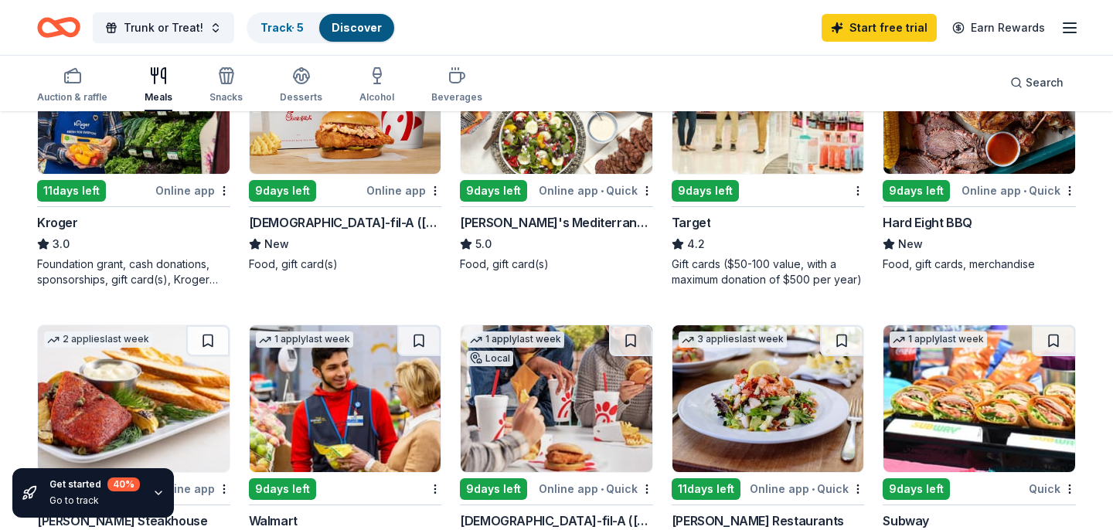
scroll to position [528, 0]
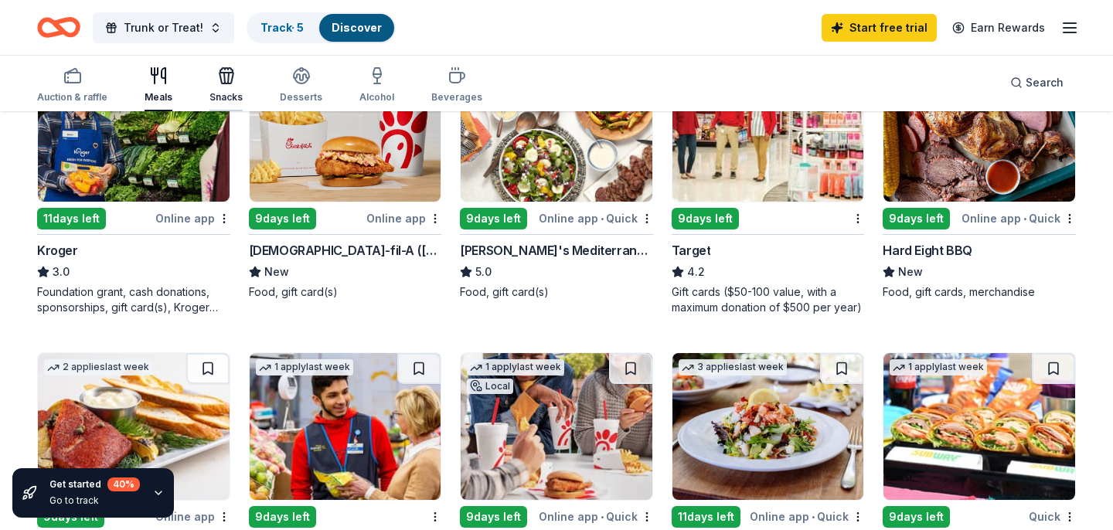
click at [224, 80] on icon "button" at bounding box center [226, 75] width 19 height 19
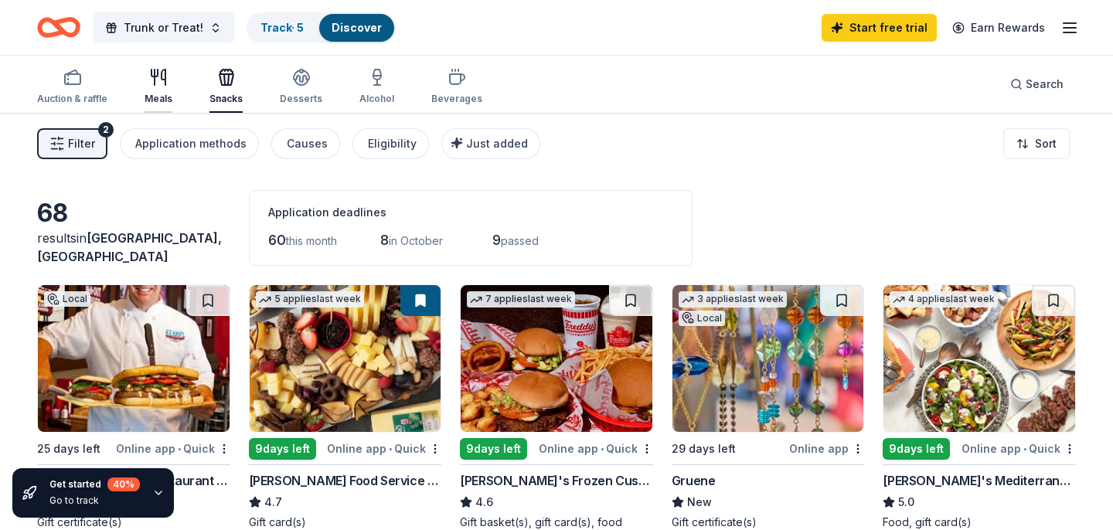
click at [154, 80] on icon "button" at bounding box center [158, 77] width 19 height 19
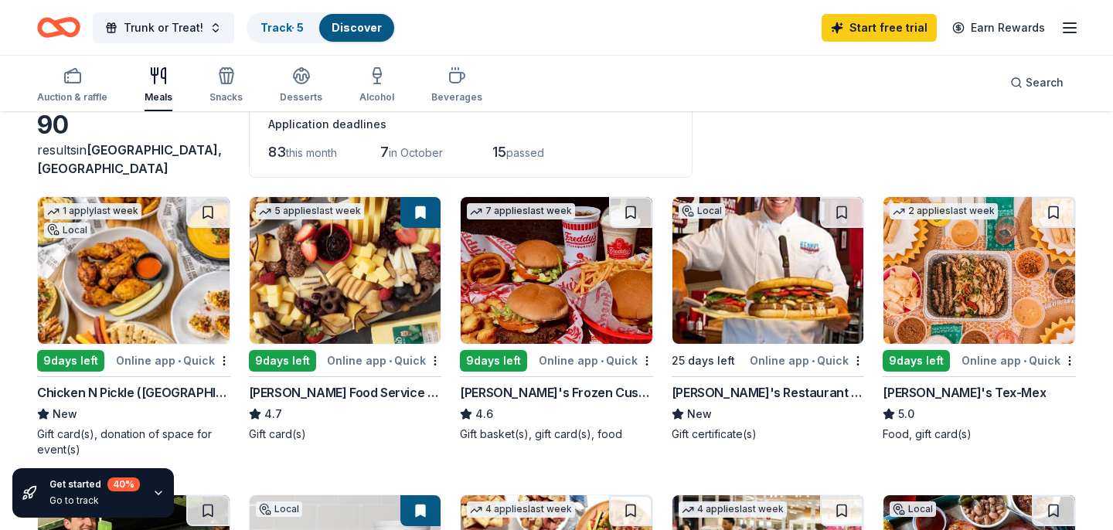
scroll to position [98, 0]
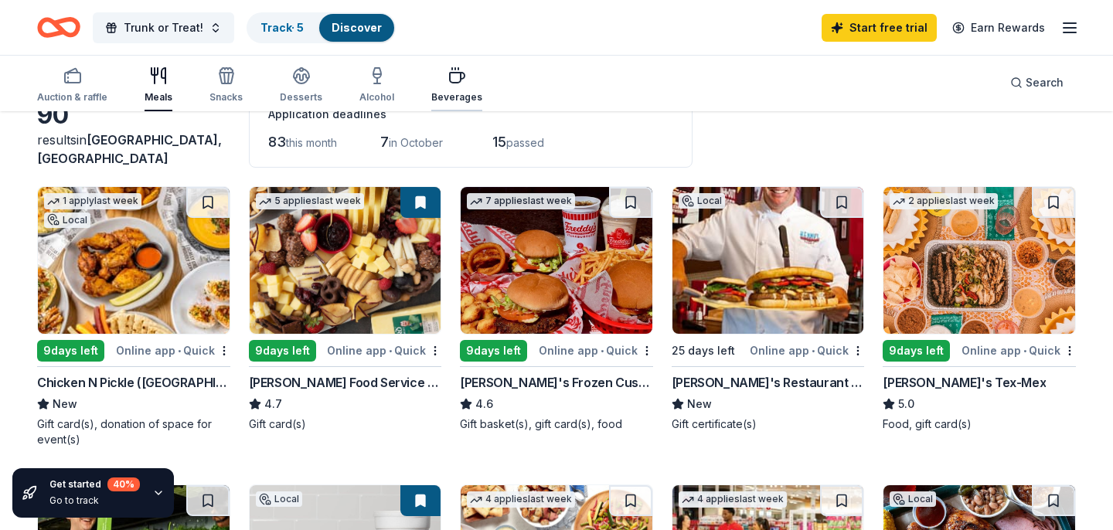
click at [454, 84] on icon "button" at bounding box center [456, 75] width 19 height 19
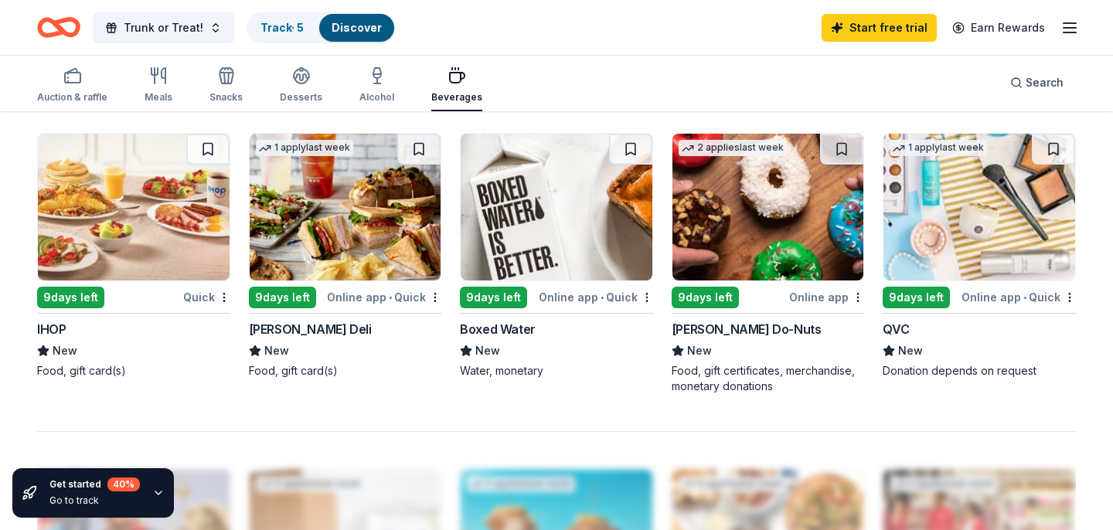
scroll to position [1048, 0]
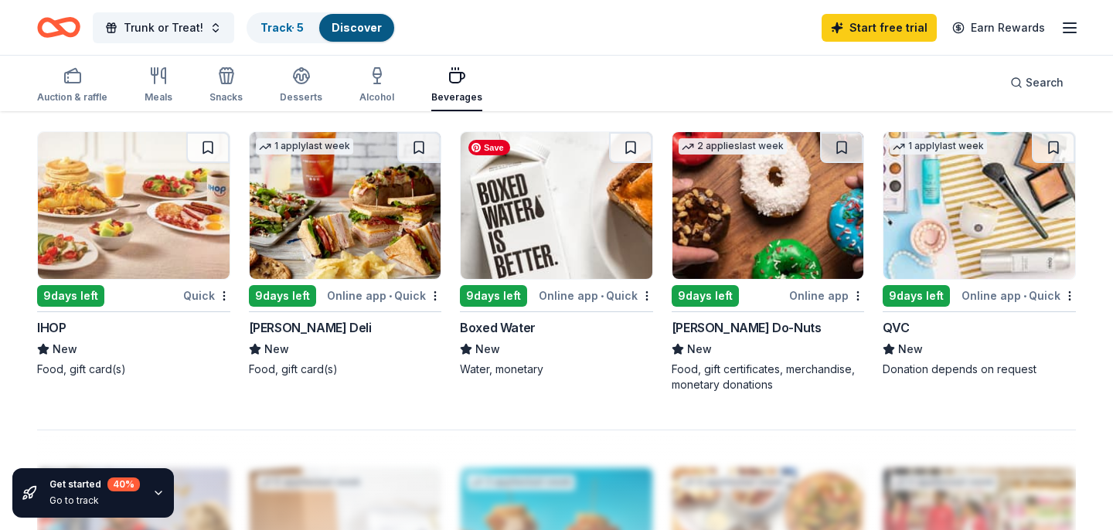
click at [545, 236] on img at bounding box center [557, 205] width 192 height 147
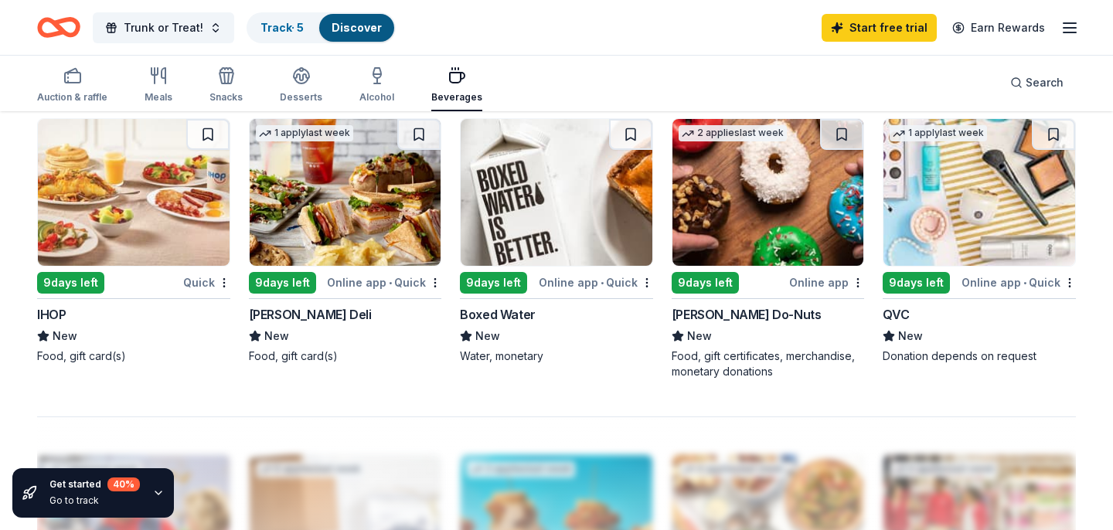
scroll to position [1063, 0]
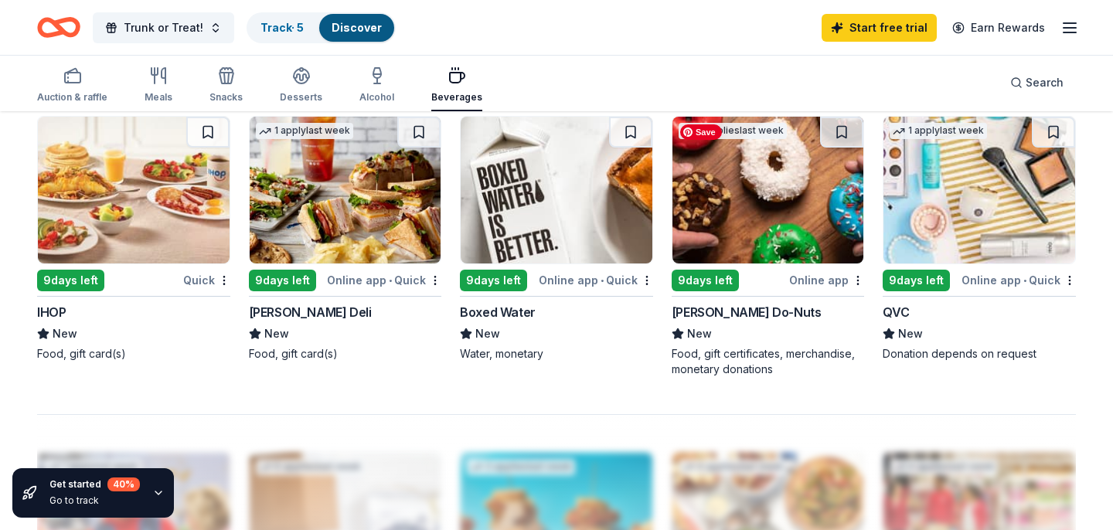
click at [771, 228] on img at bounding box center [768, 190] width 192 height 147
click at [345, 226] on img at bounding box center [346, 190] width 192 height 147
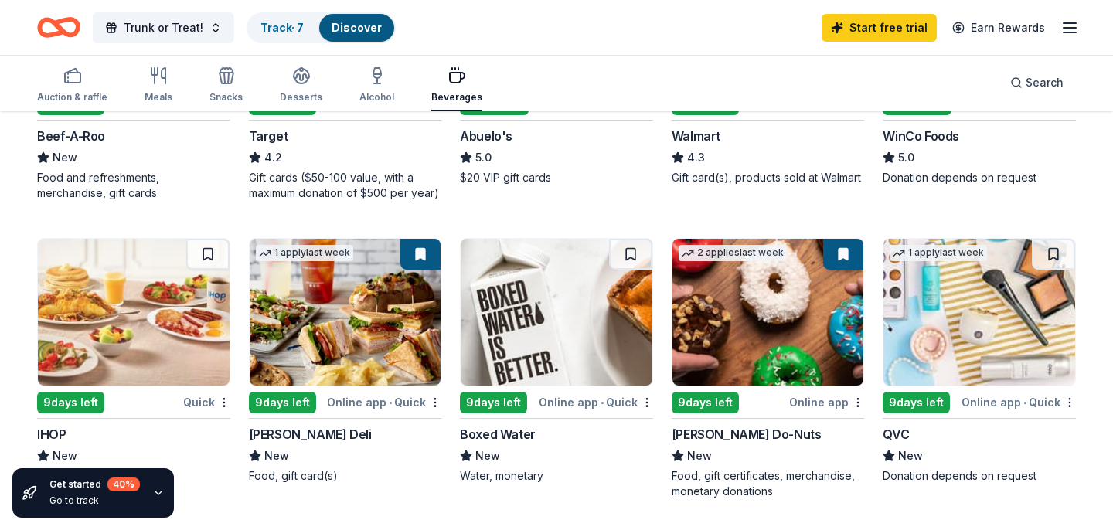
scroll to position [964, 0]
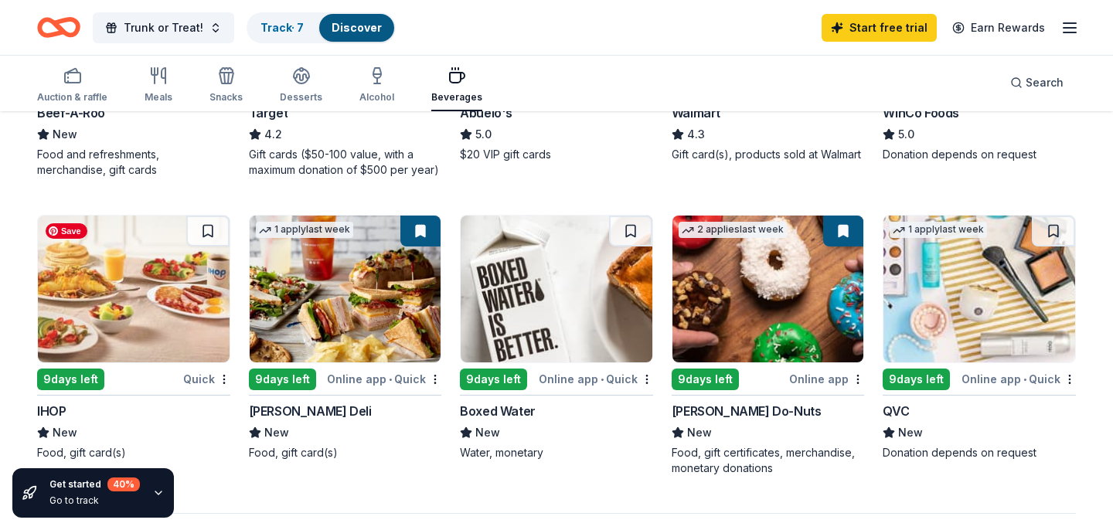
click at [124, 297] on img at bounding box center [134, 289] width 192 height 147
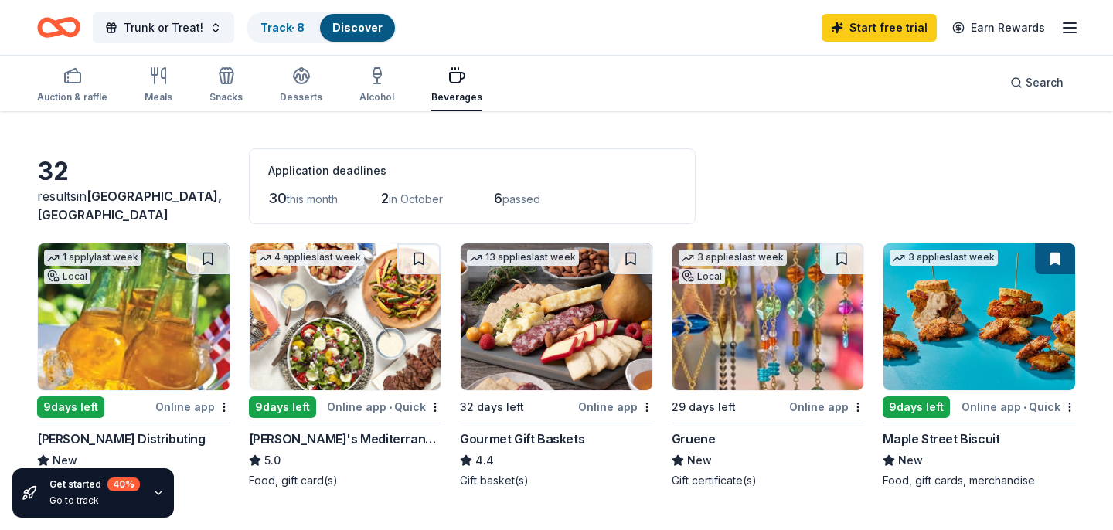
scroll to position [42, 0]
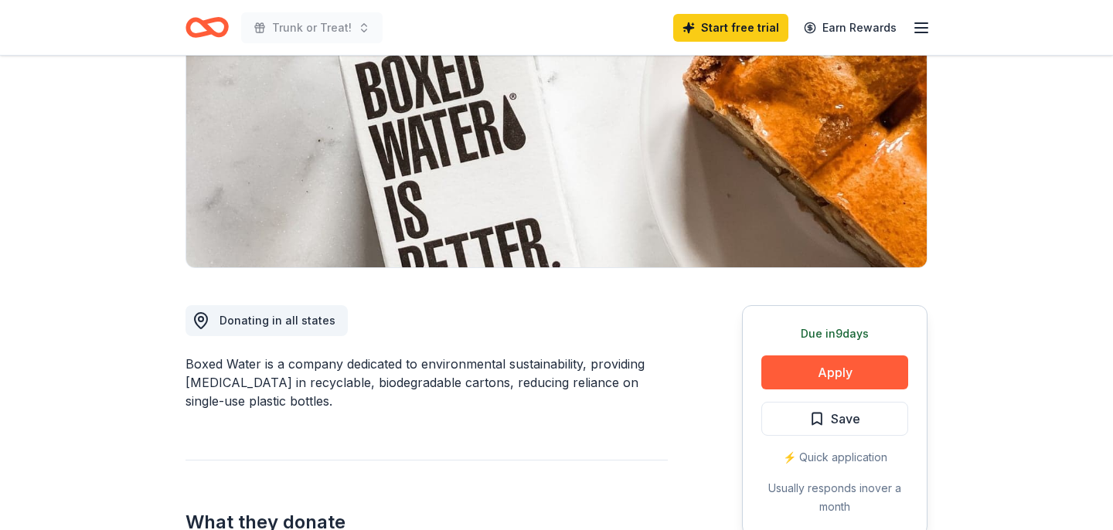
scroll to position [185, 0]
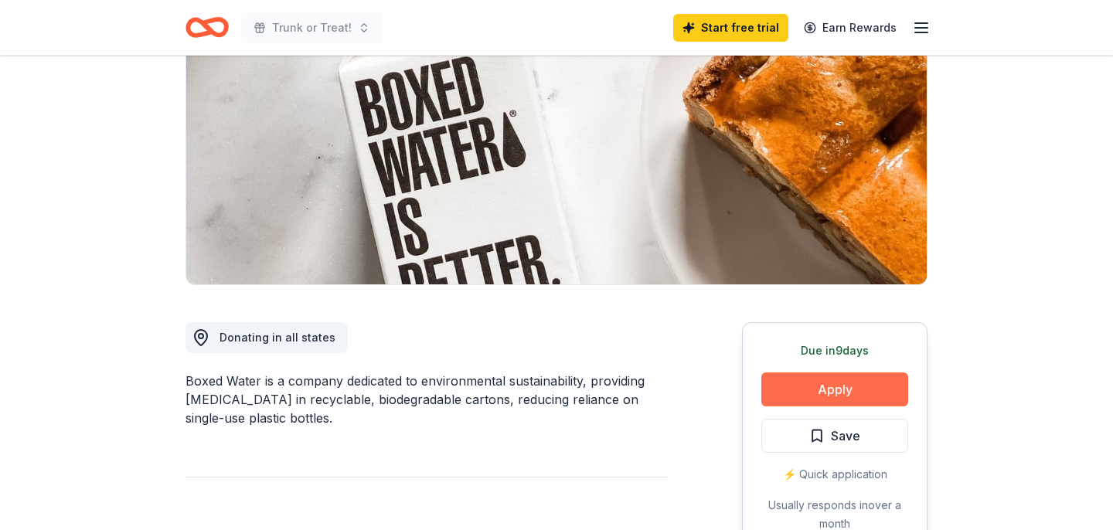
click at [820, 389] on button "Apply" at bounding box center [834, 389] width 147 height 34
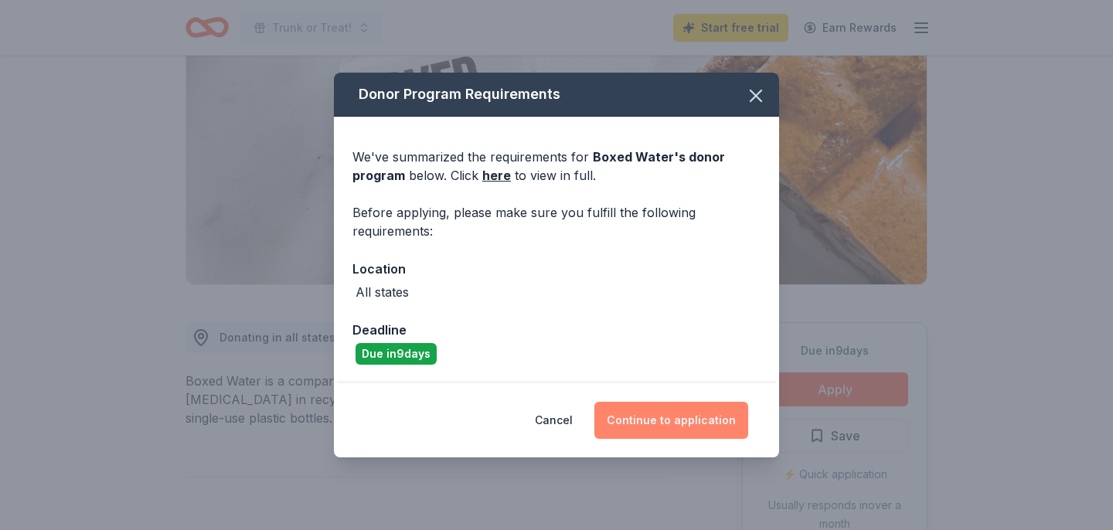
click at [658, 425] on button "Continue to application" at bounding box center [671, 420] width 154 height 37
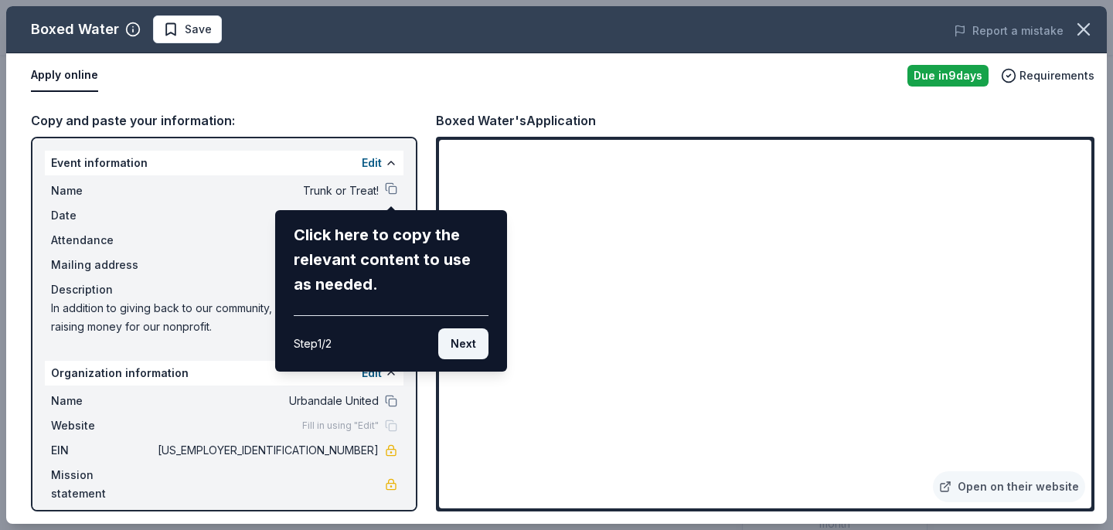
click at [457, 341] on button "Next" at bounding box center [463, 343] width 50 height 31
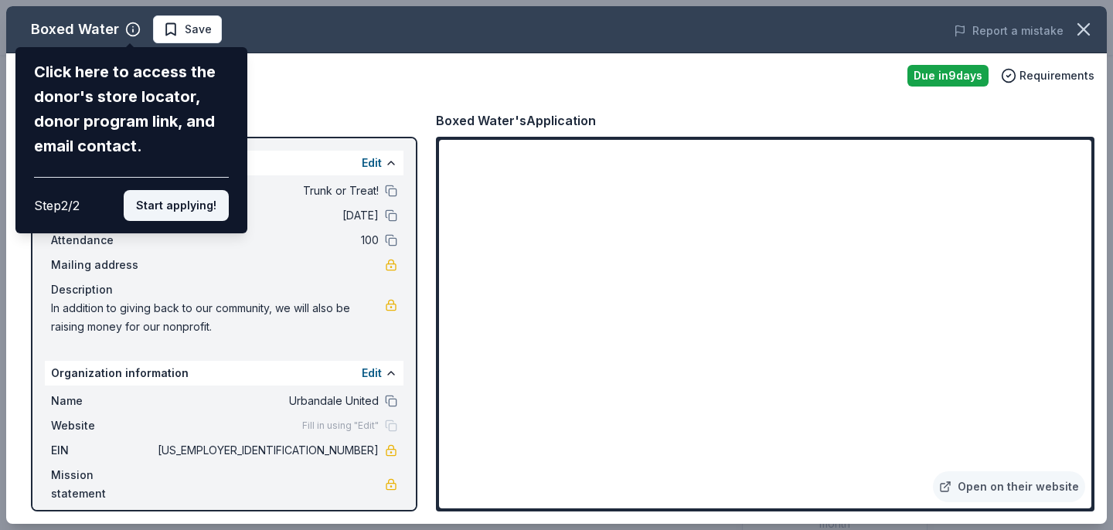
click at [191, 190] on button "Start applying!" at bounding box center [176, 205] width 105 height 31
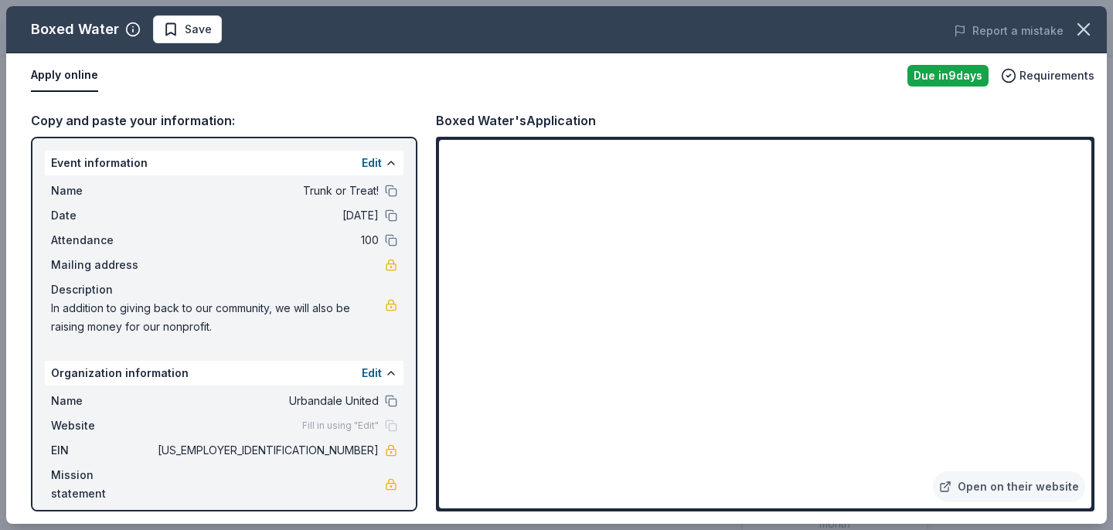
click at [165, 169] on div "Boxed Water Save Report a mistake Apply online Due in 9 days Requirements Copy …" at bounding box center [556, 265] width 1100 height 518
click at [1083, 35] on icon "button" at bounding box center [1083, 30] width 22 height 22
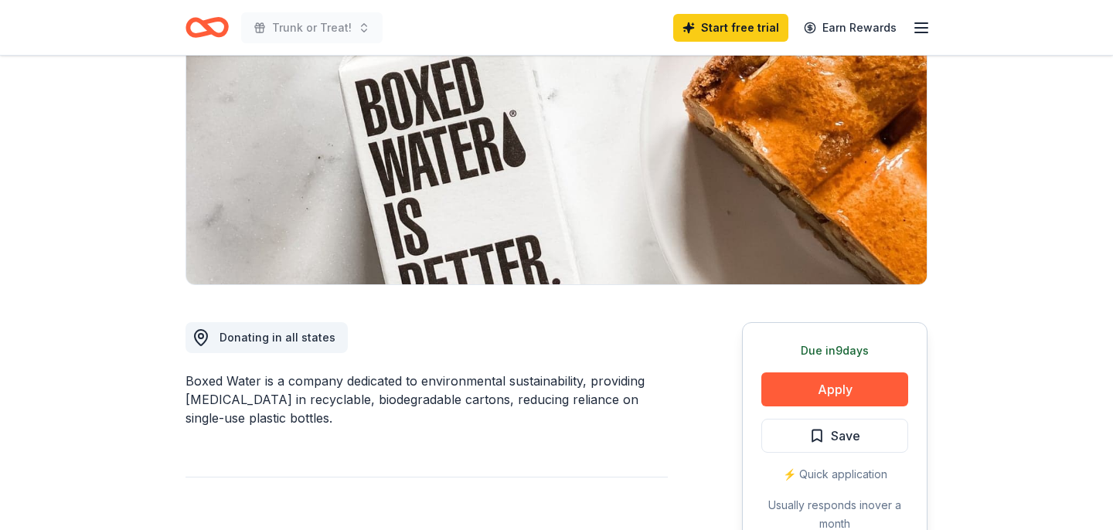
scroll to position [160, 0]
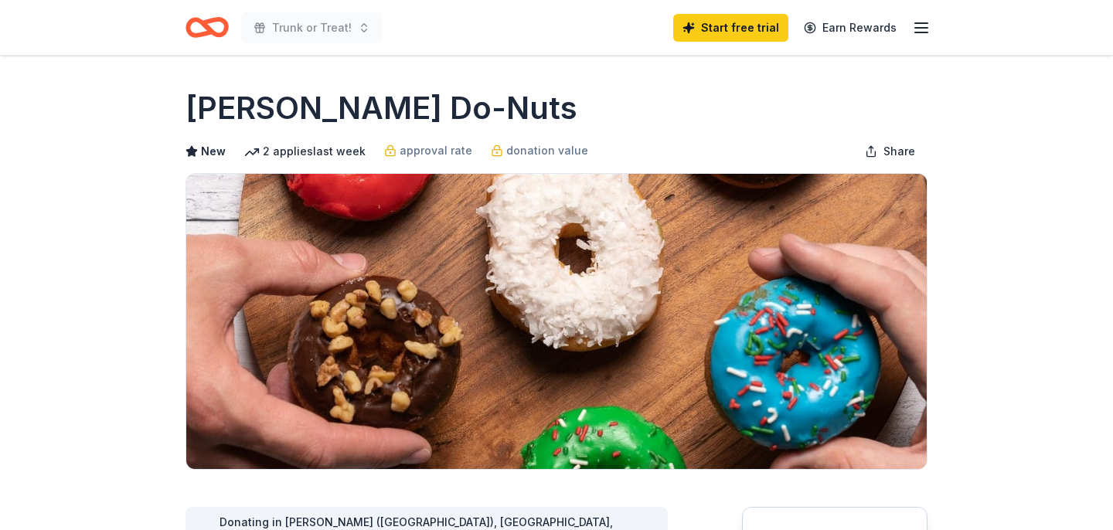
scroll to position [388, 0]
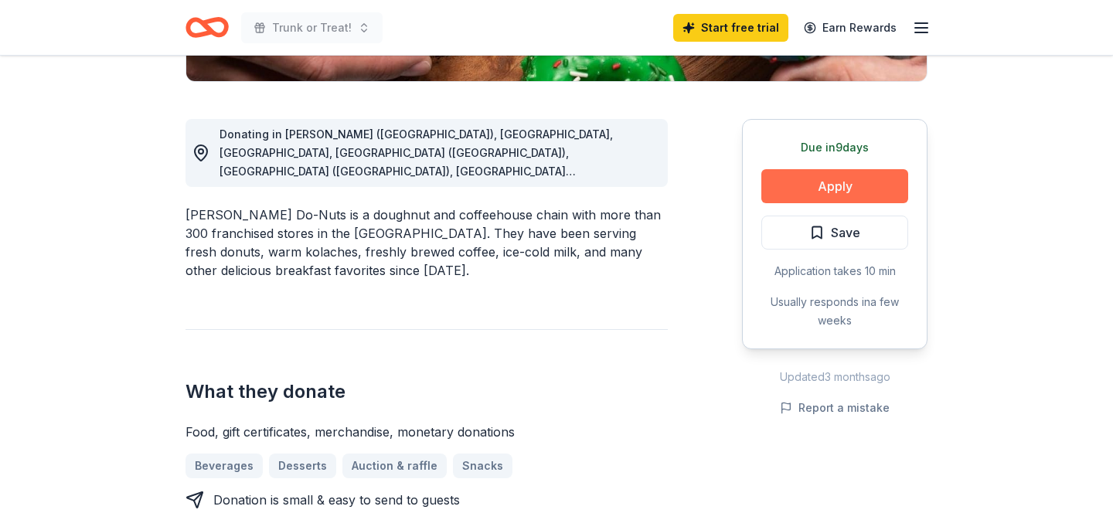
click at [828, 189] on button "Apply" at bounding box center [834, 186] width 147 height 34
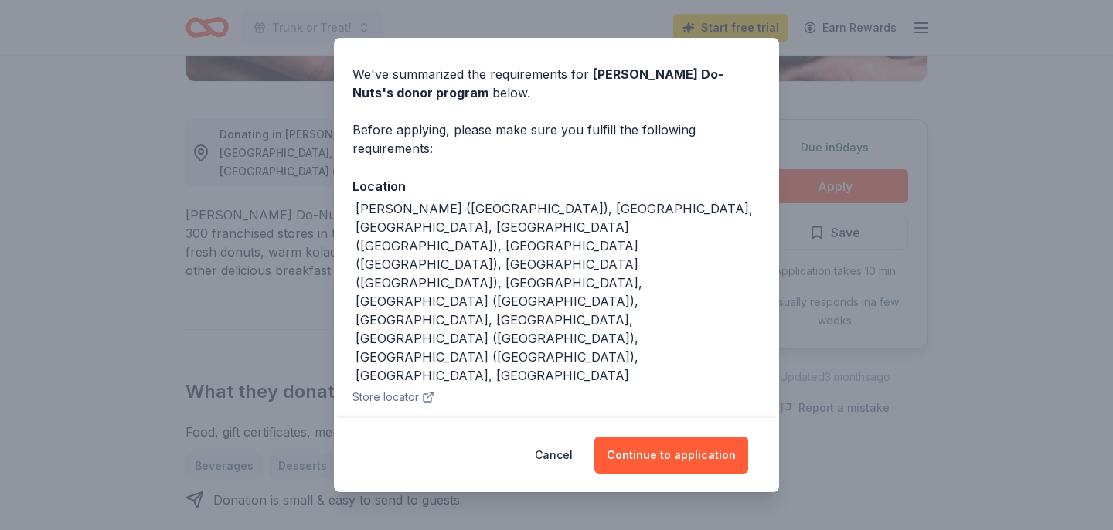
scroll to position [67, 0]
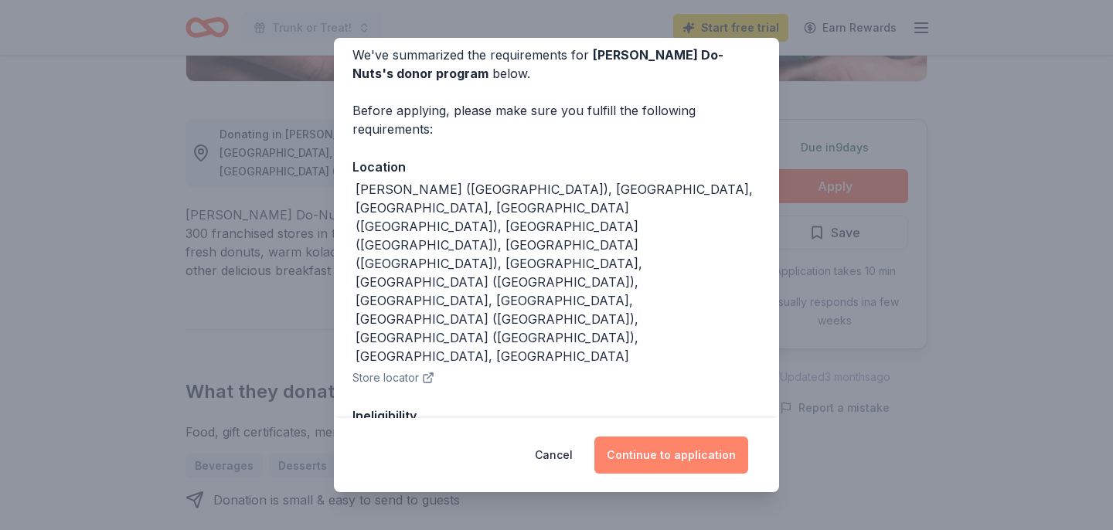
click at [681, 461] on button "Continue to application" at bounding box center [671, 455] width 154 height 37
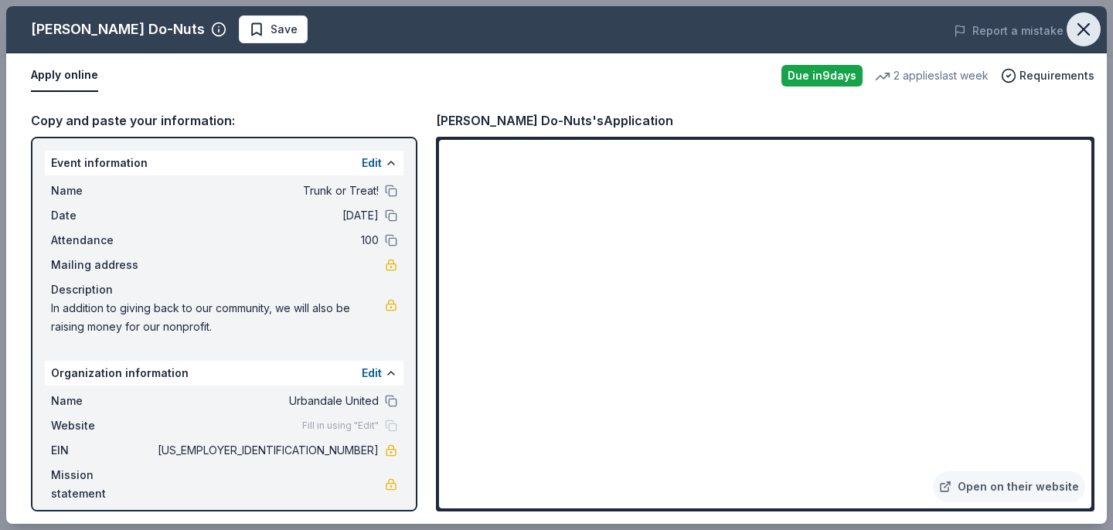
click at [1086, 32] on icon "button" at bounding box center [1083, 29] width 11 height 11
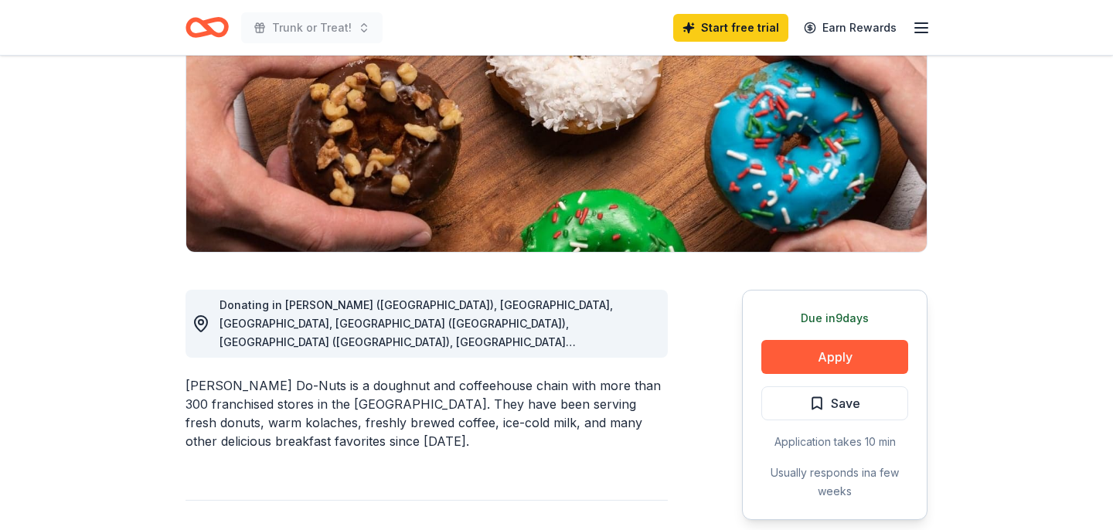
scroll to position [200, 0]
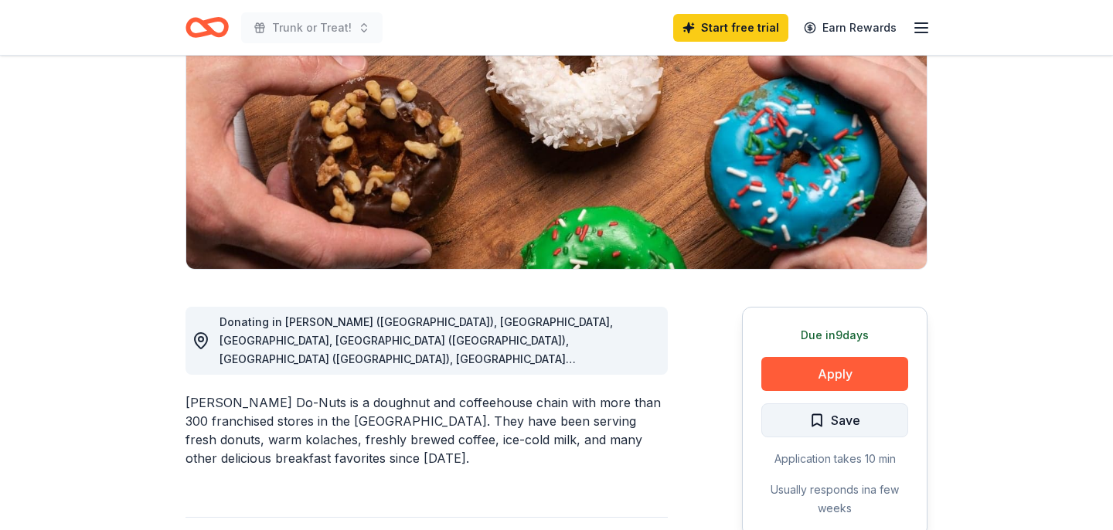
click at [848, 422] on span "Save" at bounding box center [845, 420] width 29 height 20
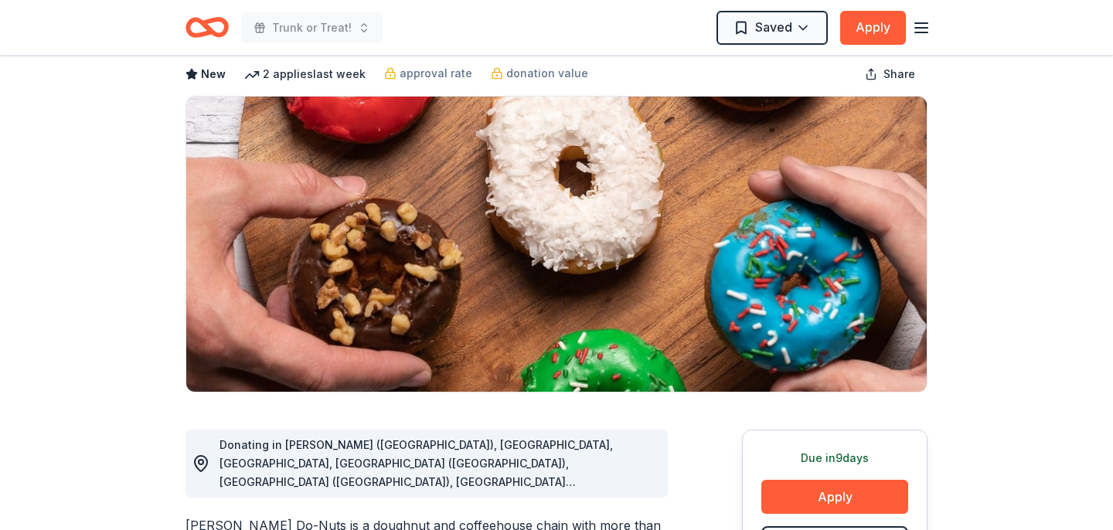
scroll to position [0, 0]
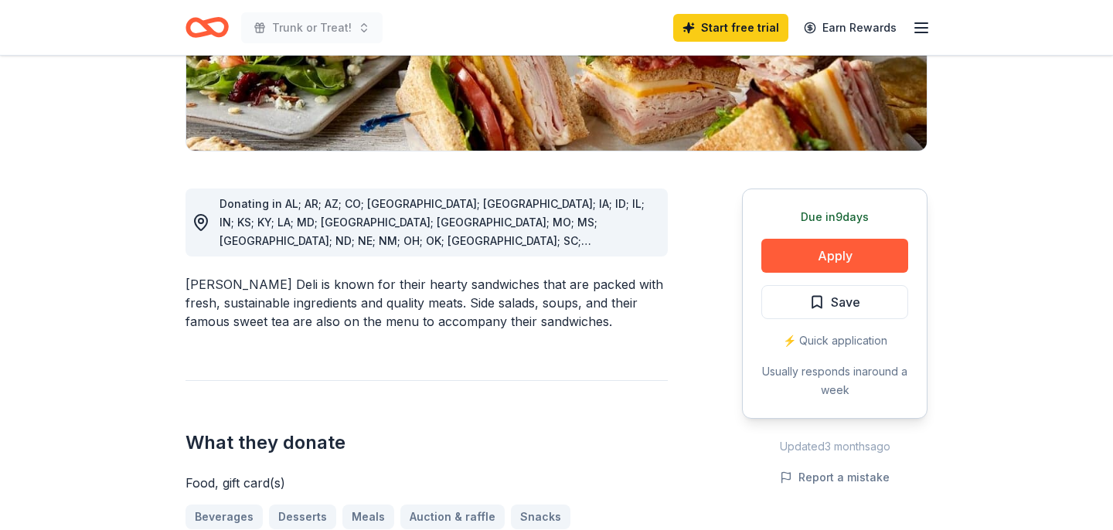
scroll to position [326, 0]
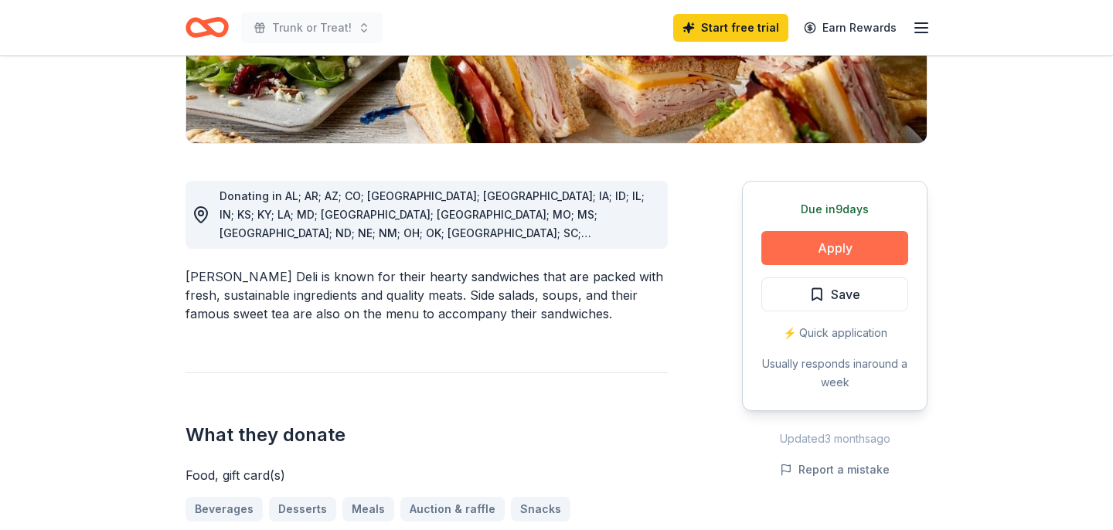
click at [834, 249] on button "Apply" at bounding box center [834, 248] width 147 height 34
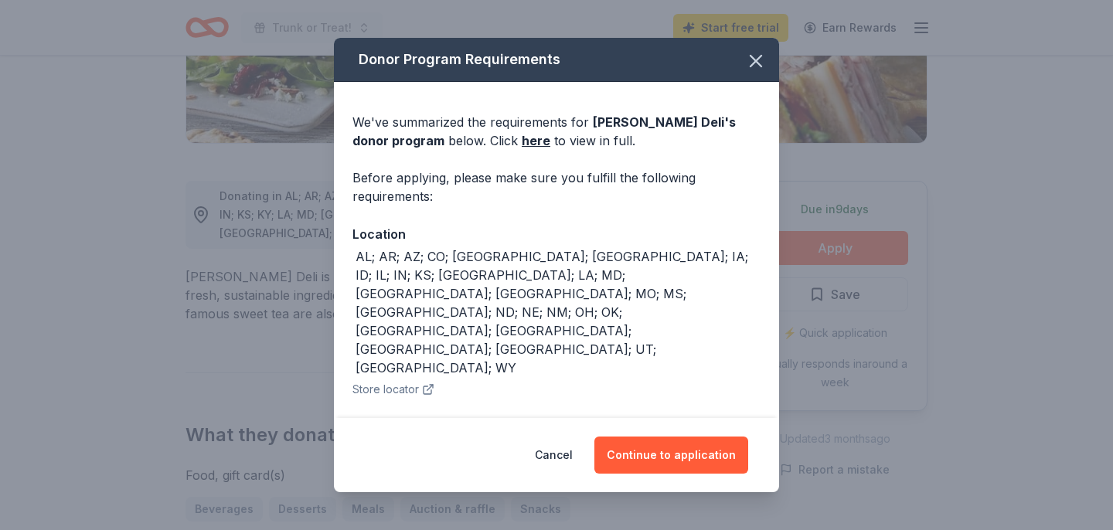
scroll to position [30, 0]
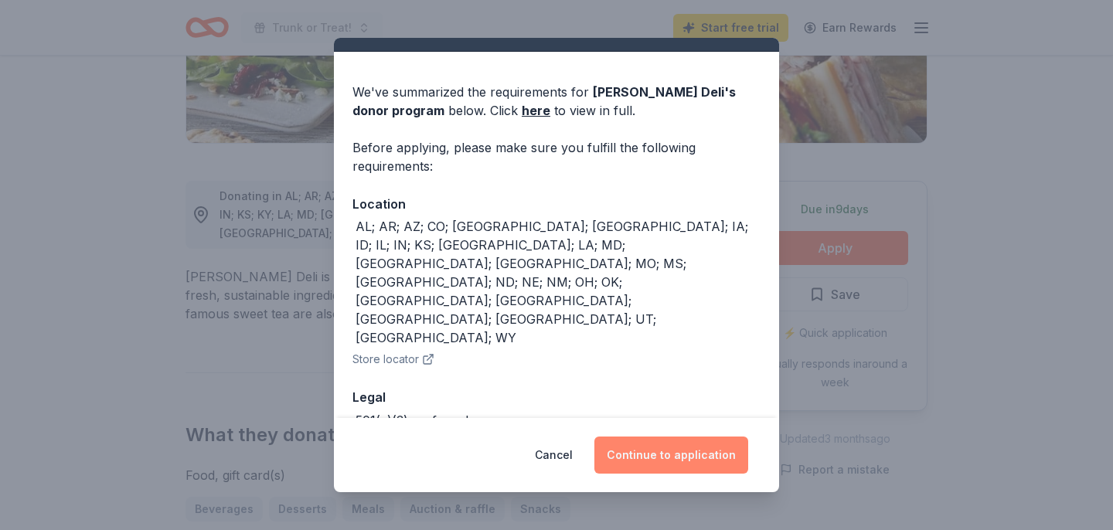
click at [663, 464] on button "Continue to application" at bounding box center [671, 455] width 154 height 37
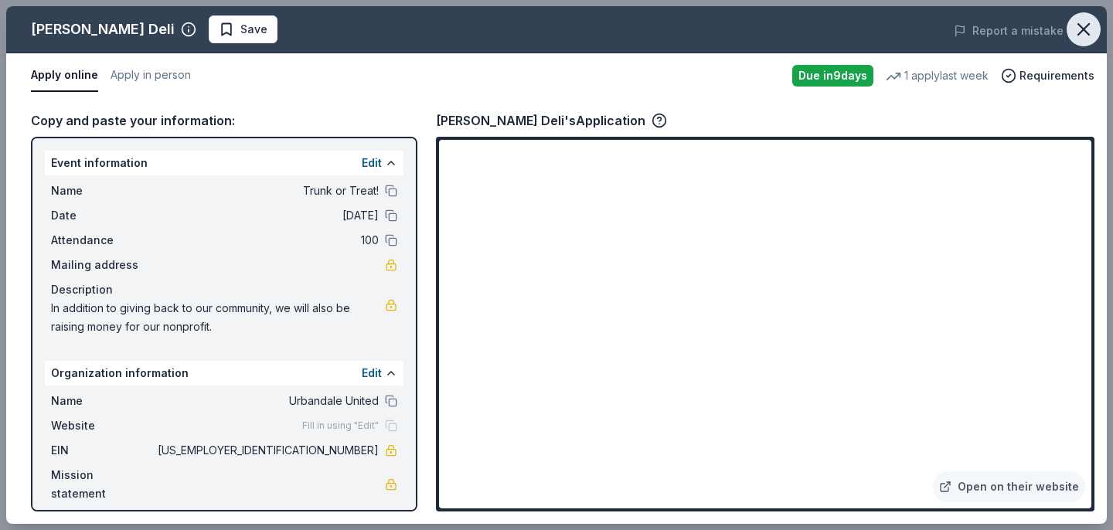
click at [1087, 38] on icon "button" at bounding box center [1083, 30] width 22 height 22
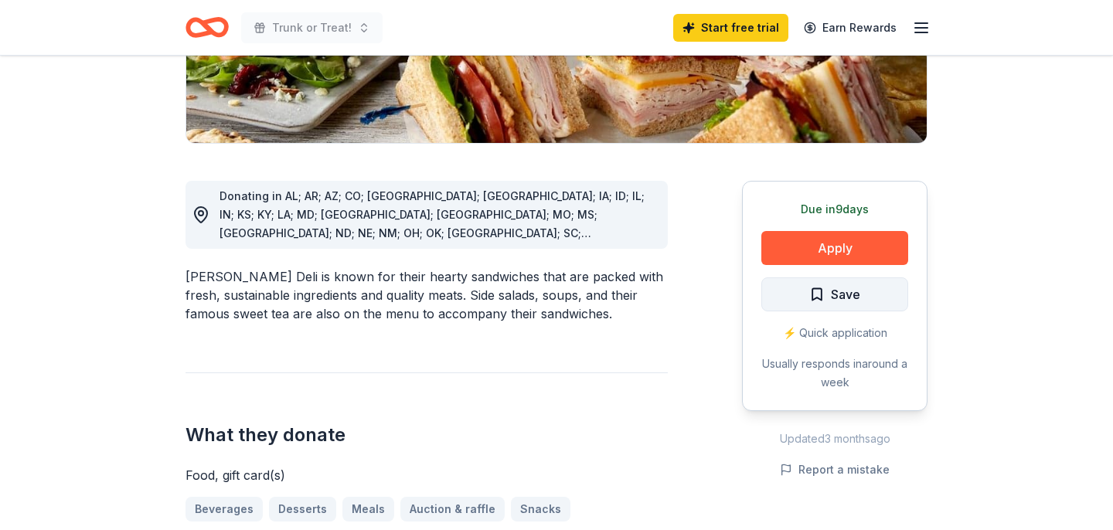
click at [838, 303] on span "Save" at bounding box center [845, 294] width 29 height 20
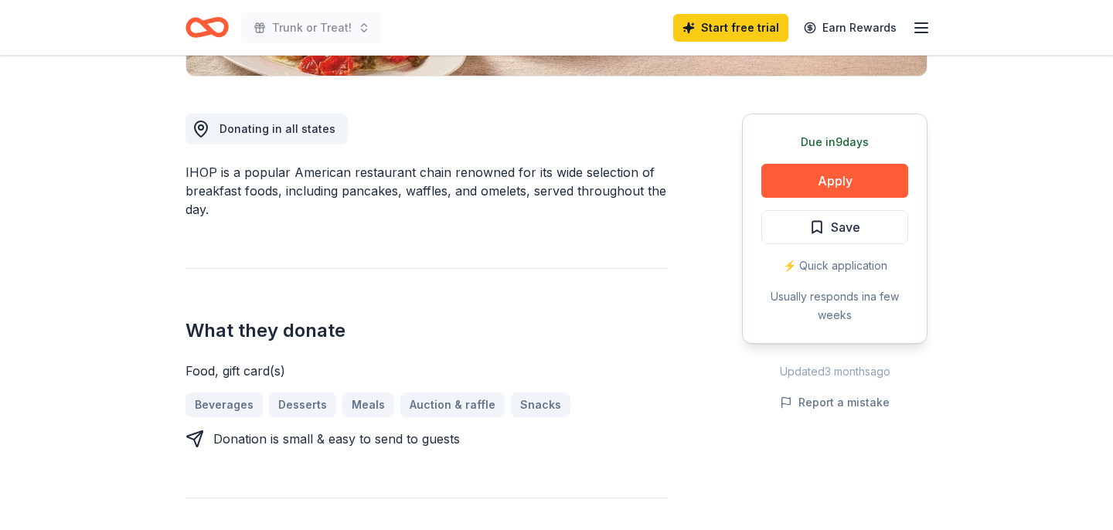
scroll to position [392, 0]
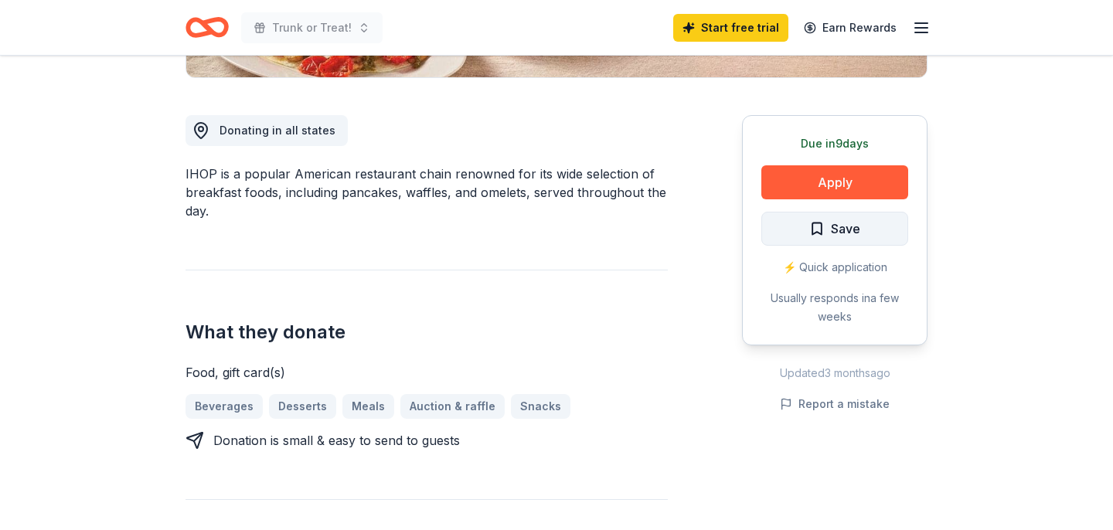
click at [831, 221] on span "Save" at bounding box center [845, 229] width 29 height 20
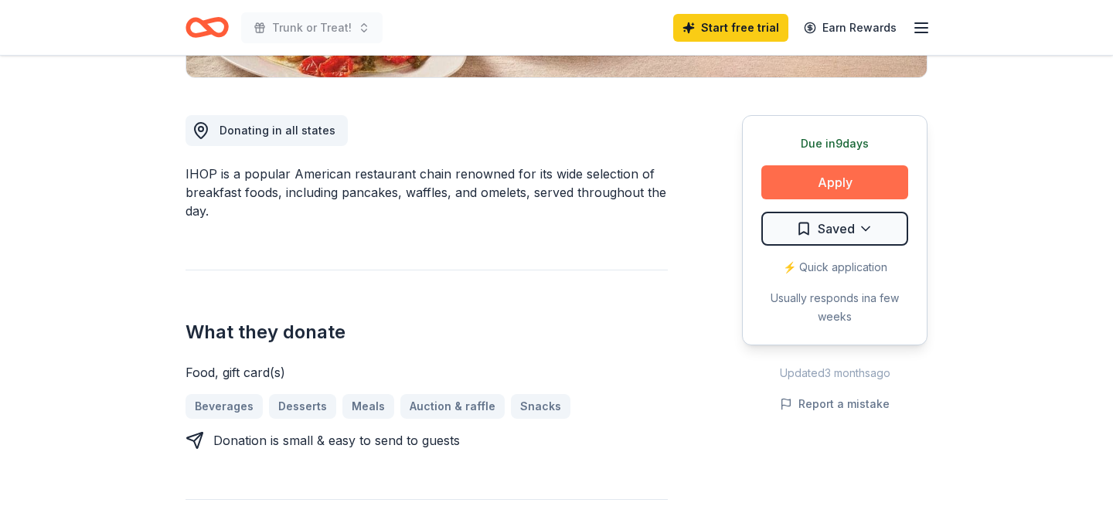
click at [835, 181] on button "Apply" at bounding box center [834, 182] width 147 height 34
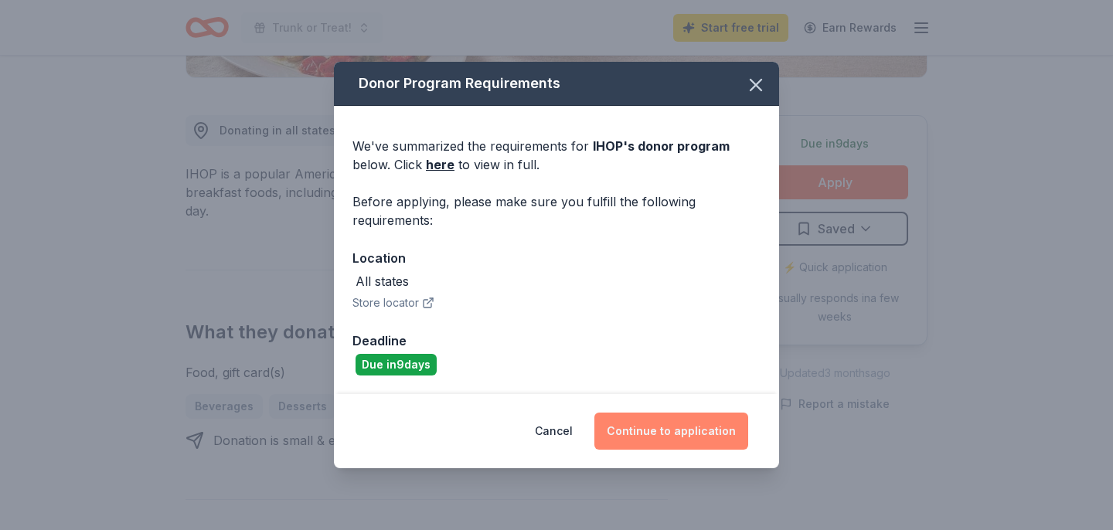
click at [658, 434] on button "Continue to application" at bounding box center [671, 431] width 154 height 37
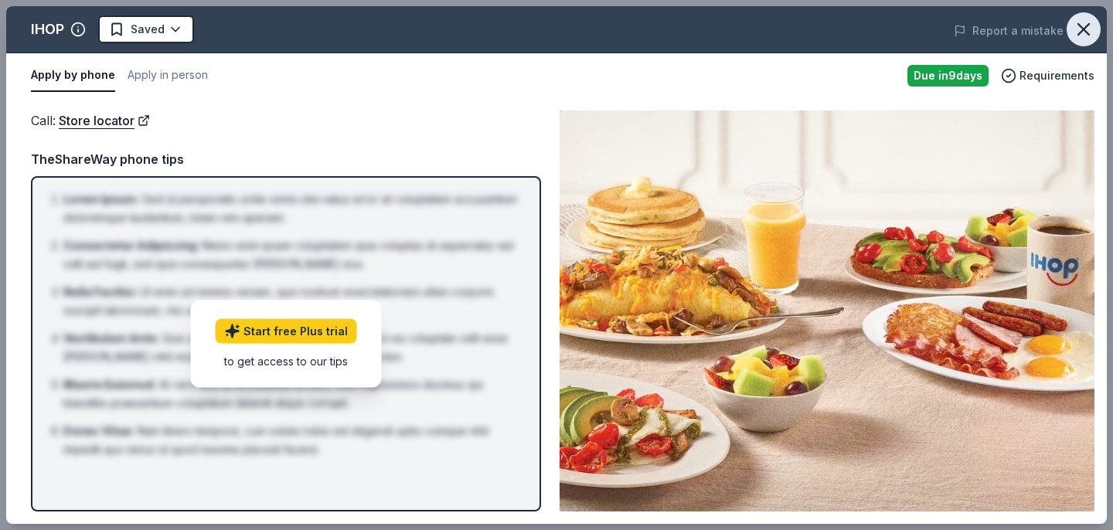
click at [1086, 36] on icon "button" at bounding box center [1083, 30] width 22 height 22
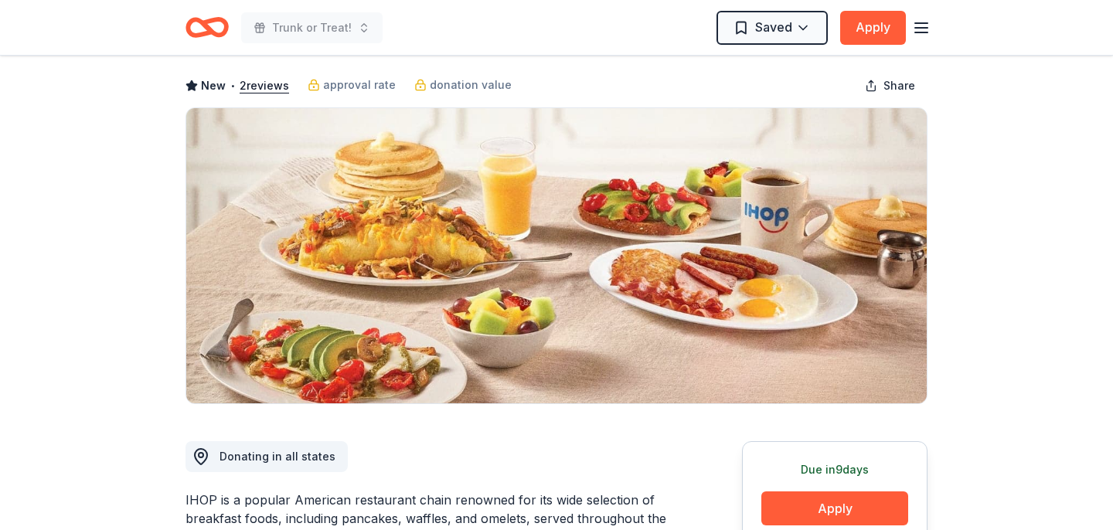
scroll to position [0, 0]
